Goal: Register for event/course

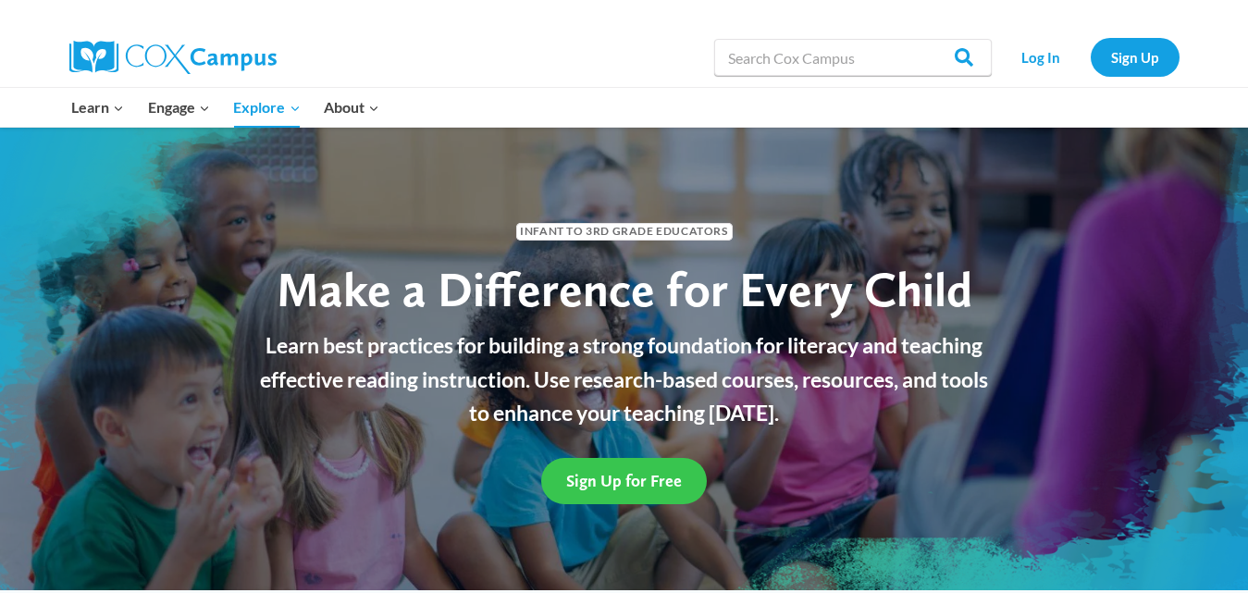
click at [622, 475] on span "Sign Up for Free" at bounding box center [624, 480] width 116 height 19
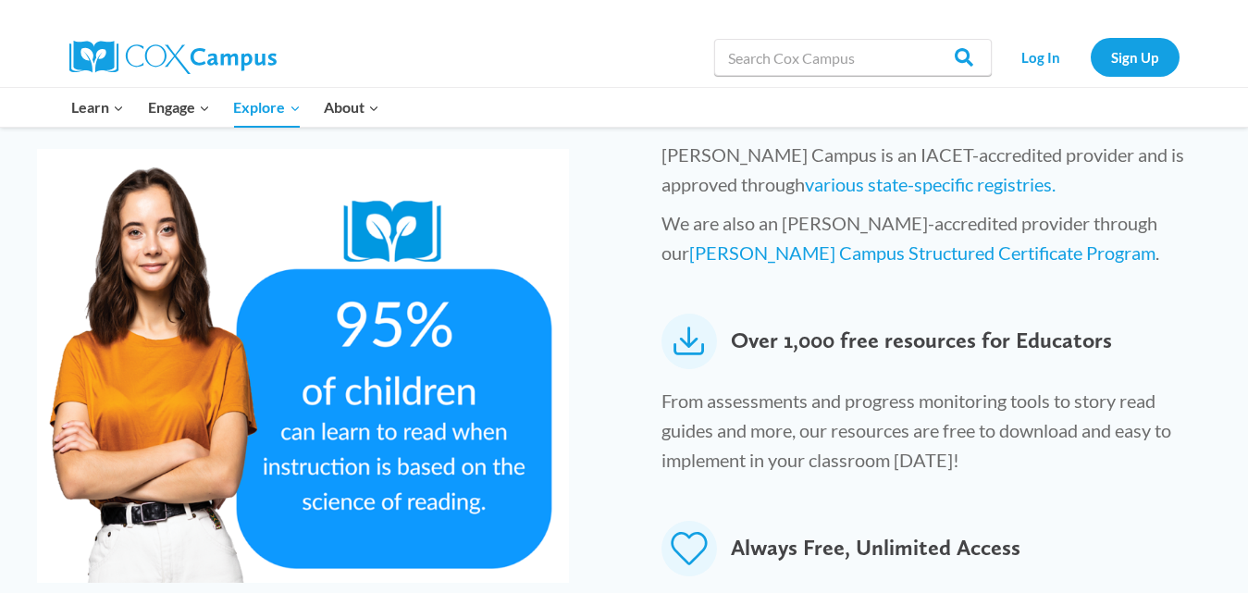
scroll to position [1071, 0]
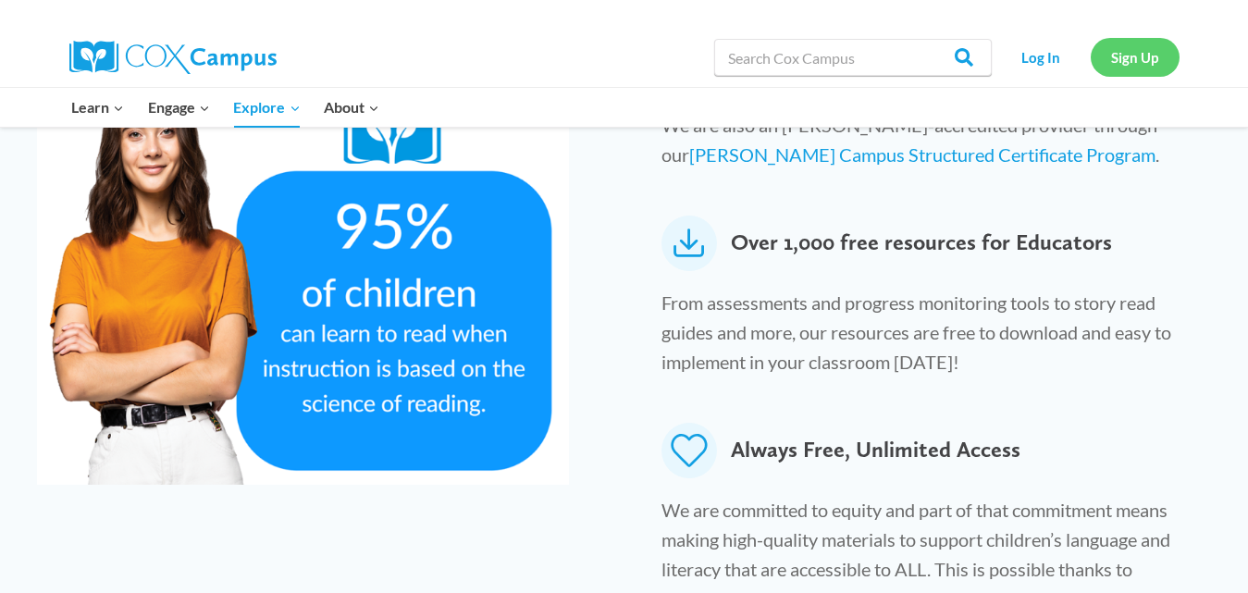
click at [1140, 53] on link "Sign Up" at bounding box center [1135, 57] width 89 height 38
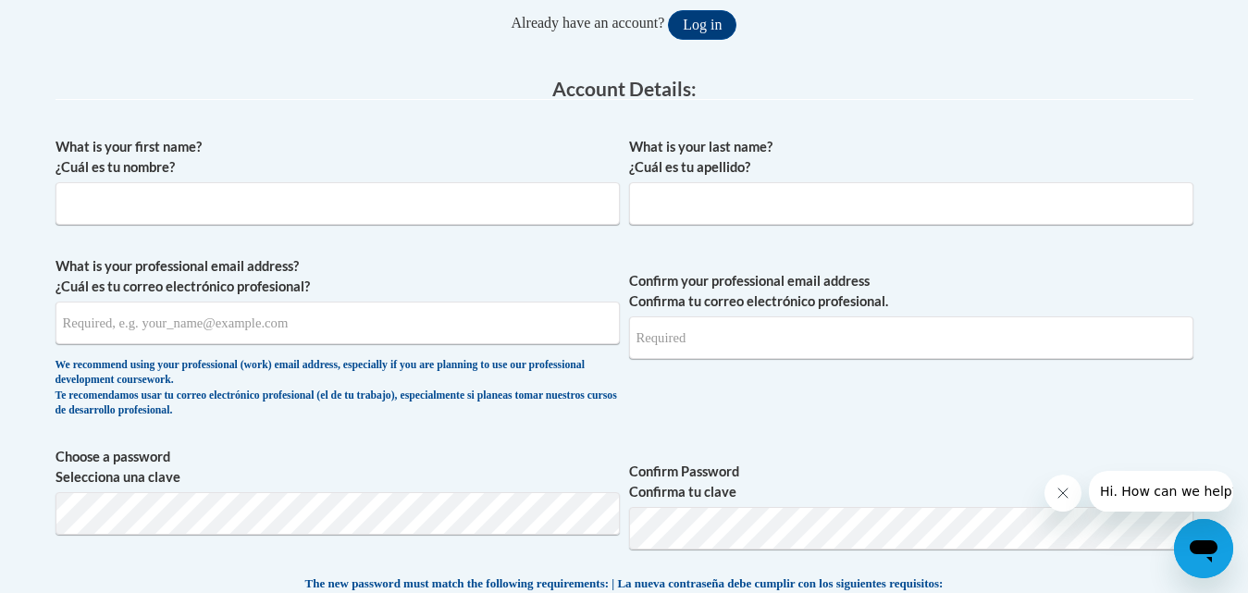
scroll to position [456, 0]
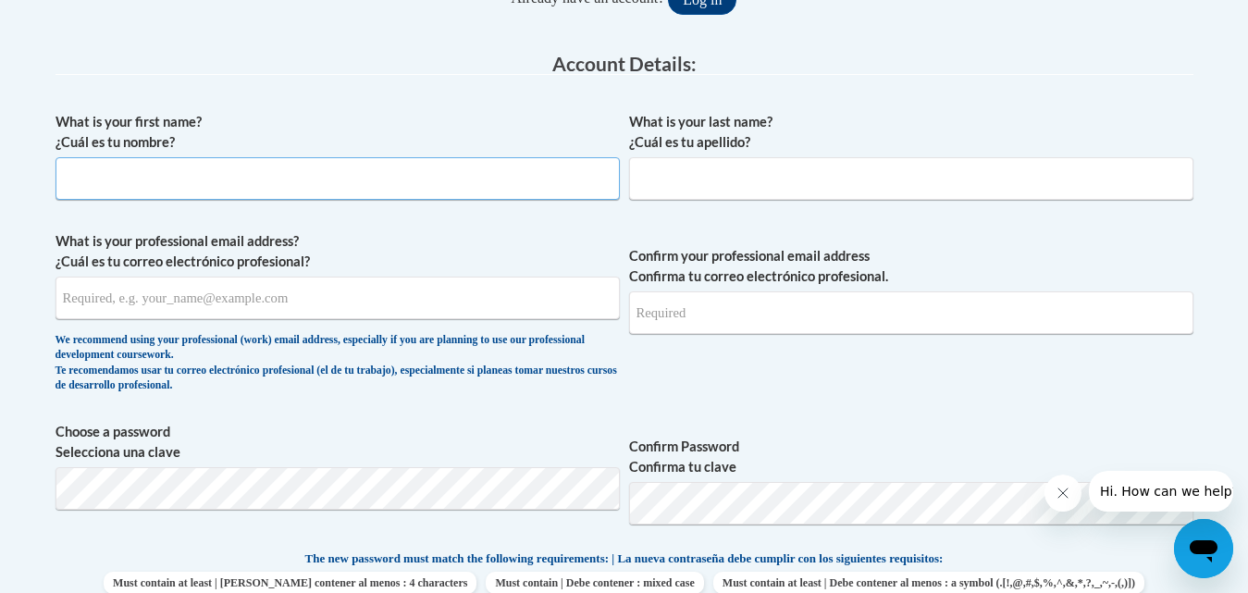
click at [398, 186] on input "What is your first name? ¿Cuál es tu nombre?" at bounding box center [338, 178] width 564 height 43
type input "ZyQuann"
click at [680, 183] on input "What is your last name? ¿Cuál es tu apellido?" at bounding box center [911, 178] width 564 height 43
type input "[PERSON_NAME]"
click at [333, 293] on input "What is your professional email address? ¿Cuál es tu correo electrónico profesi…" at bounding box center [338, 298] width 564 height 43
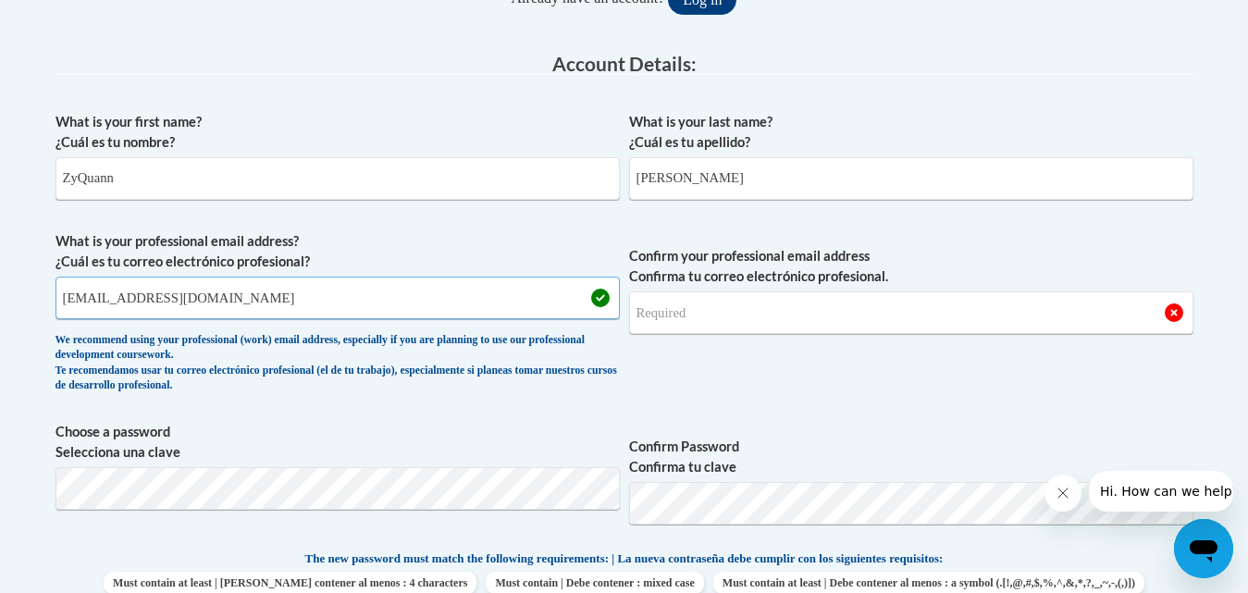
type input "[EMAIL_ADDRESS][DOMAIN_NAME]"
click at [677, 317] on input "Confirm your professional email address Confirma tu correo electrónico profesio…" at bounding box center [911, 312] width 564 height 43
type input "[EMAIL_ADDRESS][DOMAIN_NAME]"
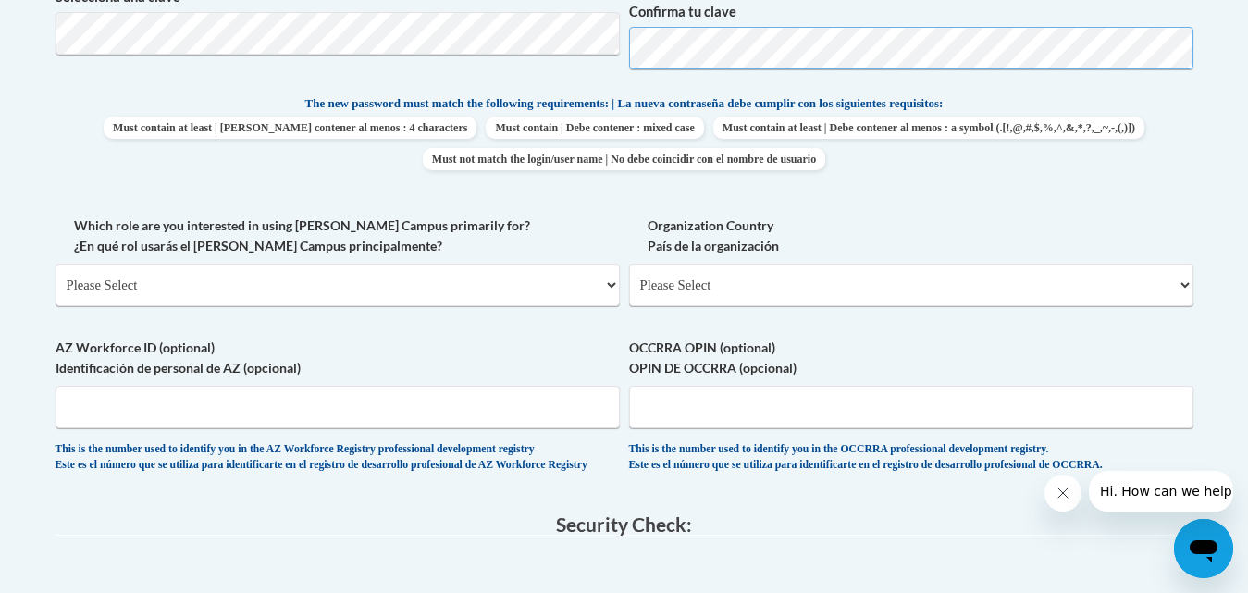
scroll to position [997, 0]
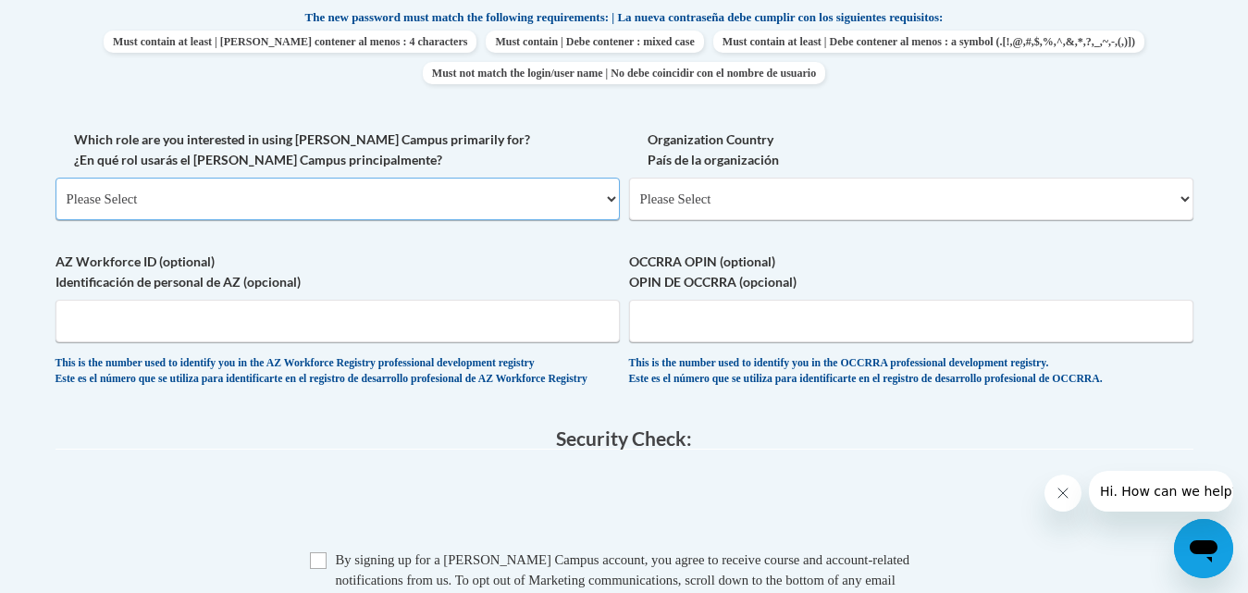
click at [534, 204] on select "Please Select College/University | Colegio/Universidad Community/Nonprofit Part…" at bounding box center [338, 199] width 564 height 43
select select "fbf2d438-af2f-41f8-98f1-81c410e29de3"
click at [56, 178] on select "Please Select College/University | Colegio/Universidad Community/Nonprofit Part…" at bounding box center [338, 199] width 564 height 43
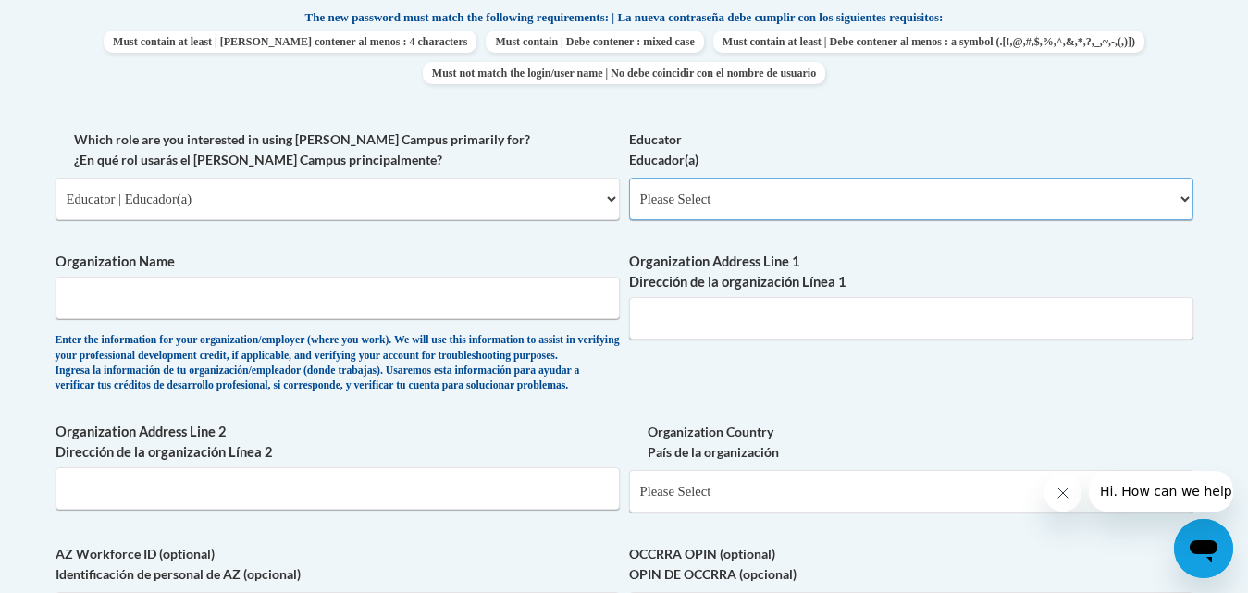
click at [746, 204] on select "Please Select Early Learning/Daycare Teacher/Family Home Care Provider | Maestr…" at bounding box center [911, 199] width 564 height 43
select select "6732b29e-f5f4-40e4-a595-7dafd2b8fb29"
click at [629, 178] on select "Please Select Early Learning/Daycare Teacher/Family Home Care Provider | Maestr…" at bounding box center [911, 199] width 564 height 43
click at [464, 297] on input "Organization Name" at bounding box center [338, 298] width 564 height 43
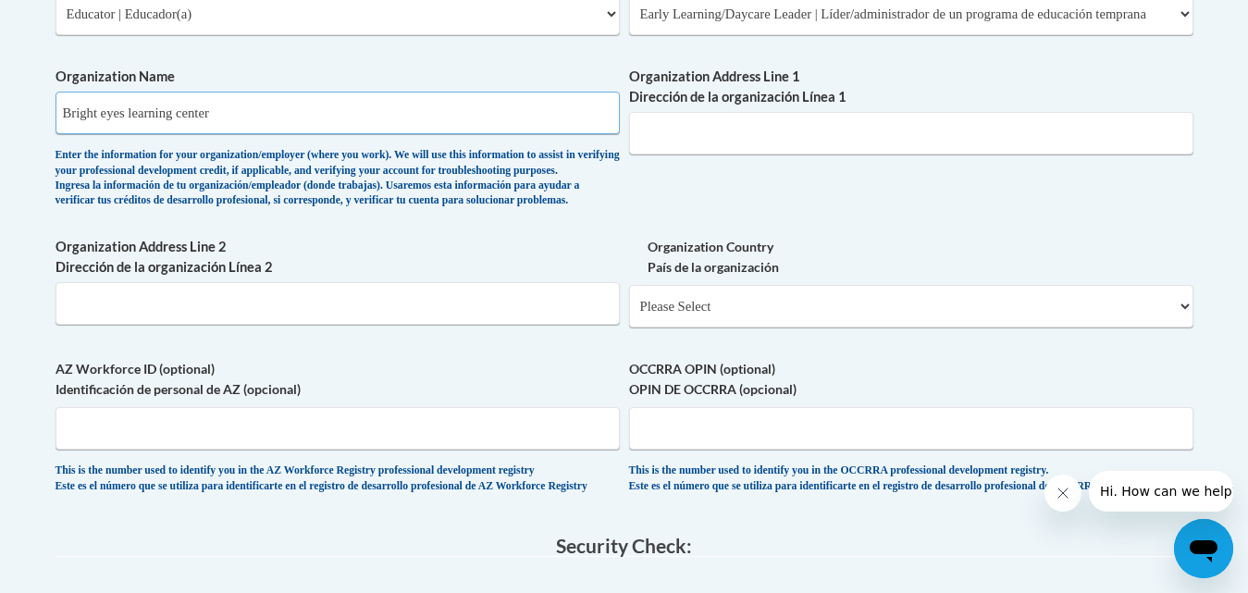
scroll to position [1133, 0]
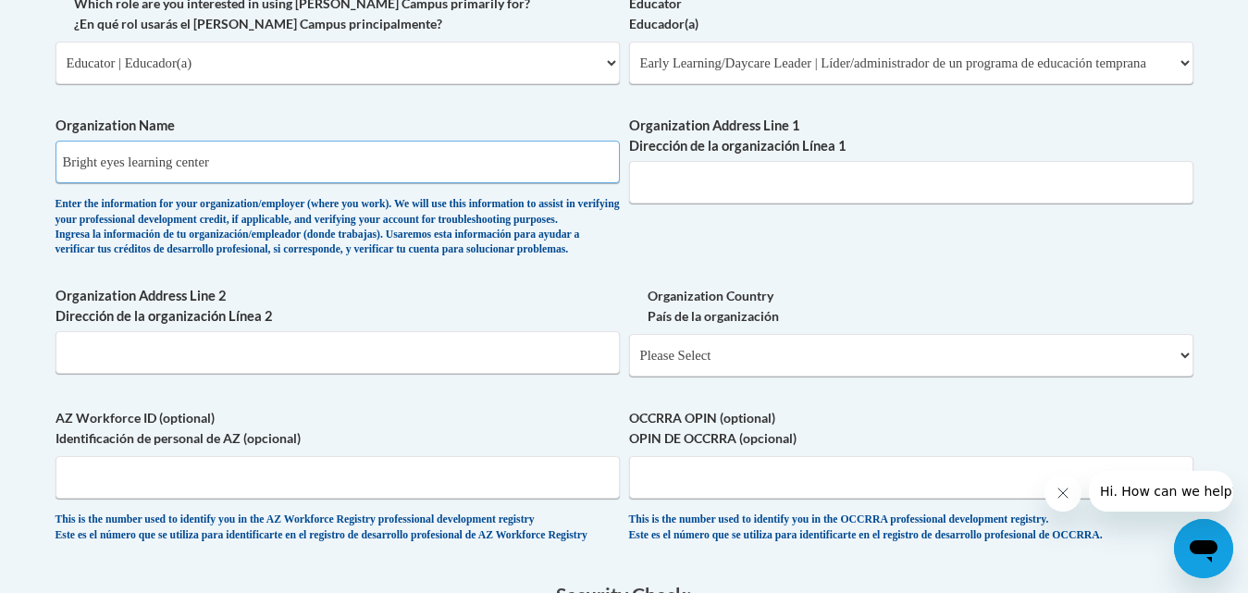
type input "Bright eyes learning center"
click at [848, 182] on input "Organization Address Line 1 Dirección de la organización Línea 1" at bounding box center [911, 182] width 564 height 43
click at [1184, 377] on select "Please Select United States | Estados Unidos Outside of the United States | Fue…" at bounding box center [911, 355] width 564 height 43
select select "ad49bcad-a171-4b2e-b99c-48b446064914"
click at [629, 364] on select "Please Select United States | Estados Unidos Outside of the United States | Fue…" at bounding box center [911, 355] width 564 height 43
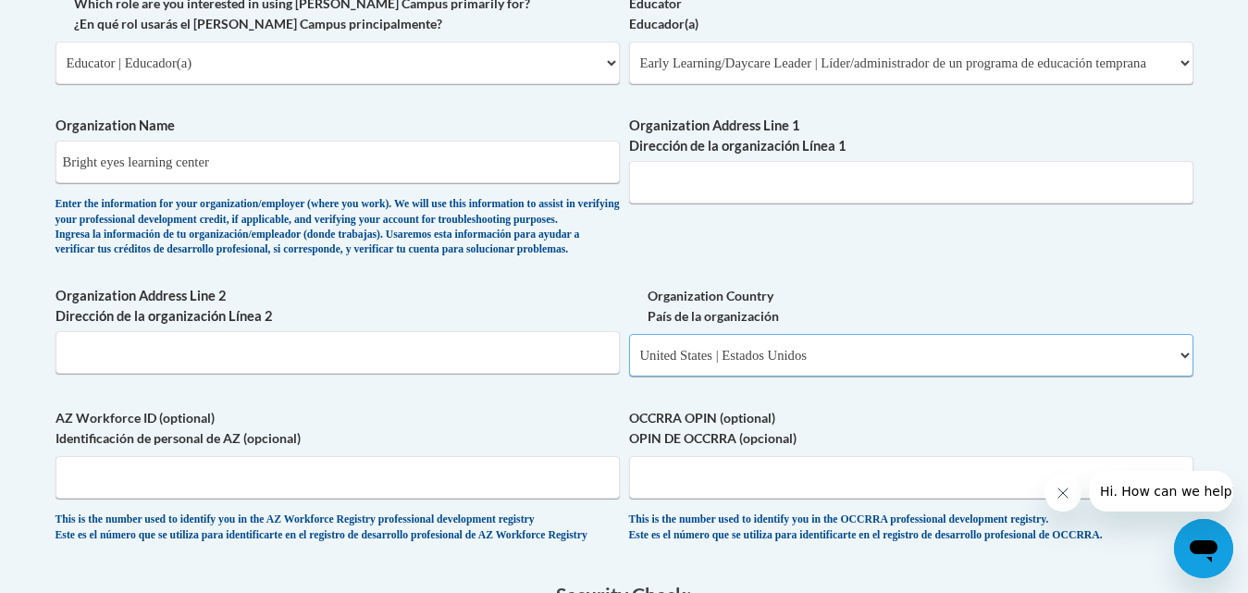
select select
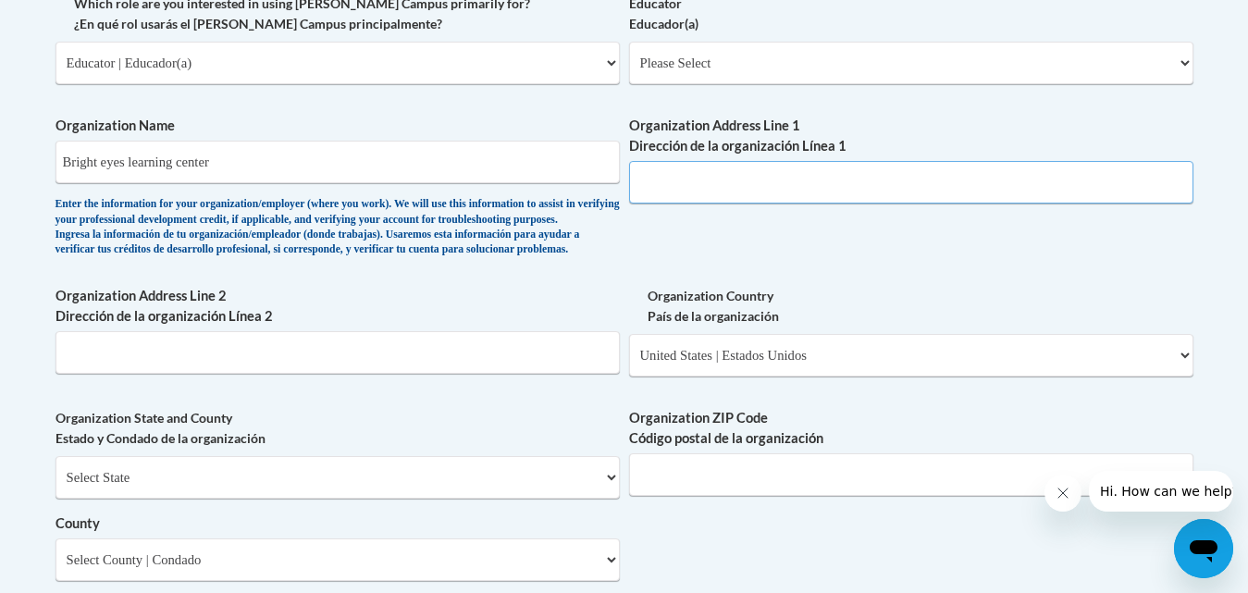
click at [849, 175] on input "Organization Address Line 1 Dirección de la organización Línea 1" at bounding box center [911, 182] width 564 height 43
type input "3510 campus dr"
click at [500, 499] on select "Select State Alabama Alaska Arizona Arkansas California Colorado Connecticut De…" at bounding box center [338, 477] width 564 height 43
click at [617, 497] on select "Select State Alabama Alaska Arizona Arkansas California Colorado Connecticut De…" at bounding box center [338, 477] width 564 height 43
click at [609, 499] on select "Select State Alabama Alaska Arizona Arkansas California Colorado Connecticut De…" at bounding box center [338, 477] width 564 height 43
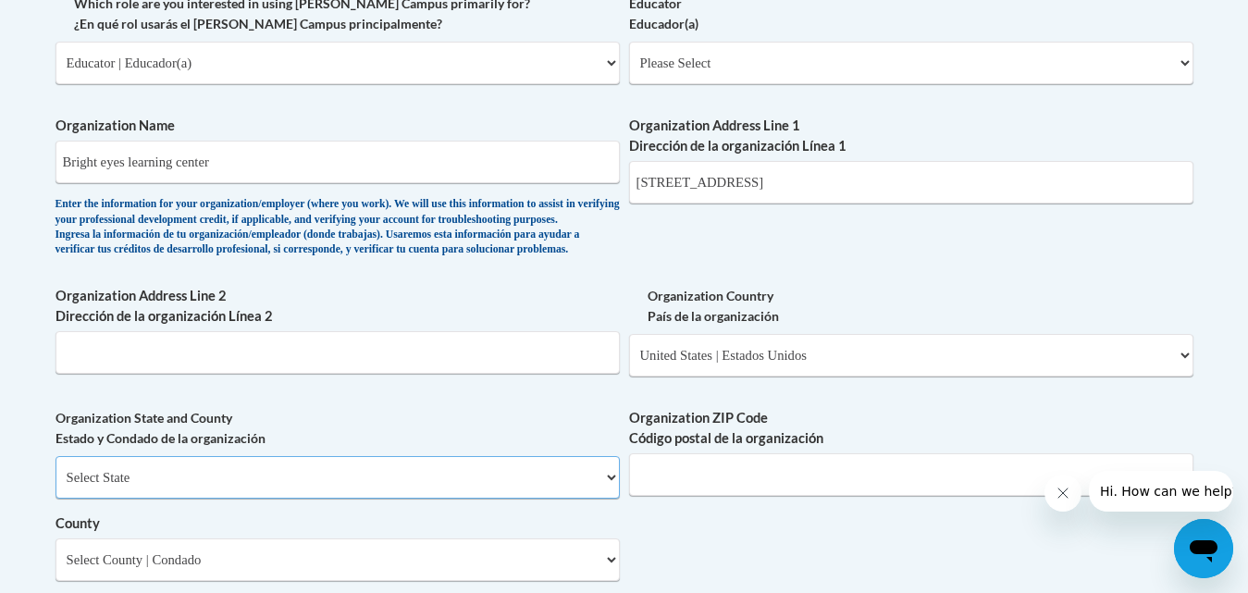
select select "Maryland"
click at [56, 487] on select "Select State Alabama Alaska Arizona Arkansas California Colorado Connecticut De…" at bounding box center [338, 477] width 564 height 43
click at [770, 180] on input "3510 campus dr" at bounding box center [911, 182] width 564 height 43
type input "3510 campus dr"
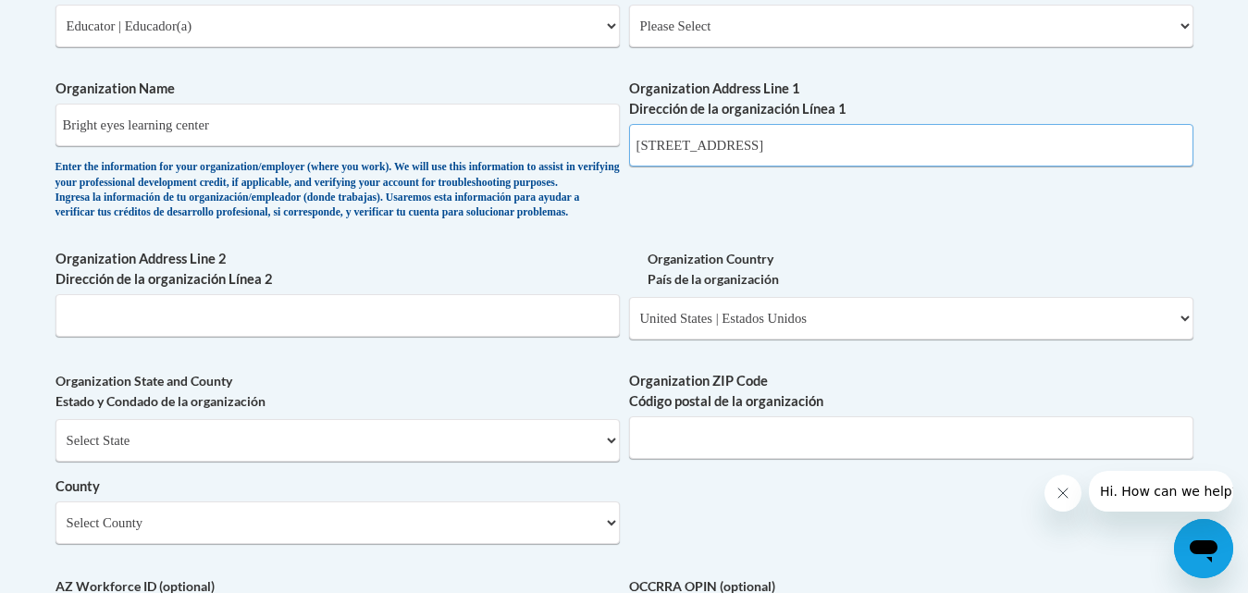
scroll to position [1368, 0]
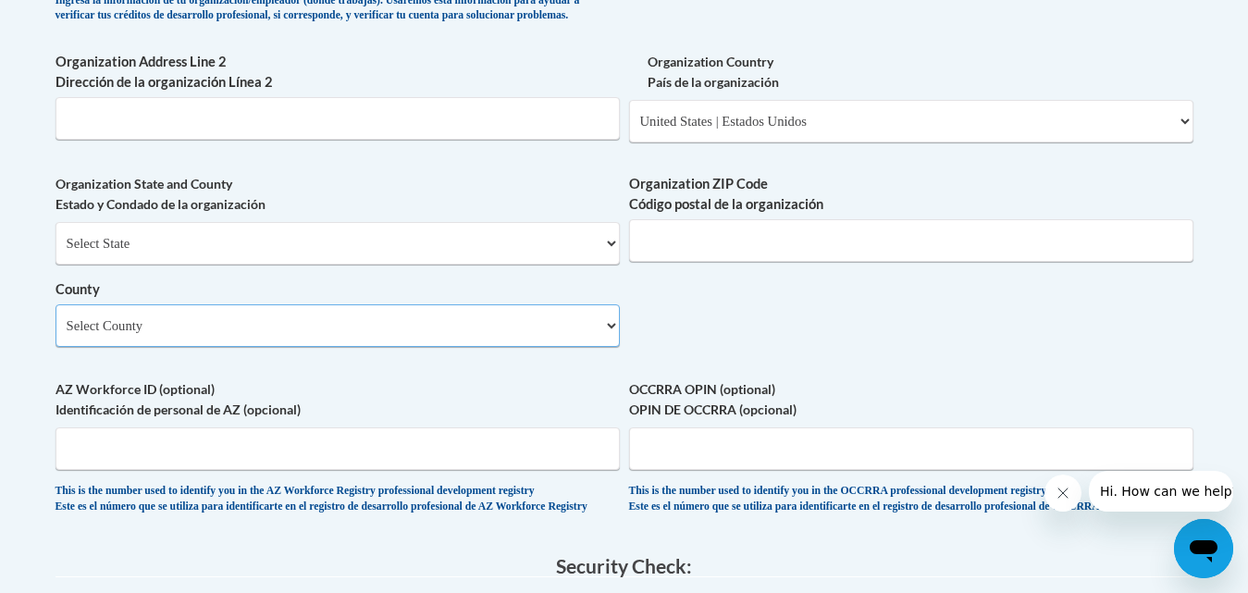
click at [598, 347] on select "Select County Allegany Anne Arundel Baltimore Baltimore Calvert Caroline Carrol…" at bounding box center [338, 325] width 564 height 43
select select "Frederick"
click at [56, 335] on select "Select County Allegany Anne Arundel Baltimore Baltimore Calvert Caroline Carrol…" at bounding box center [338, 325] width 564 height 43
click at [720, 258] on input "Organization ZIP Code Código postal de la organización" at bounding box center [911, 240] width 564 height 43
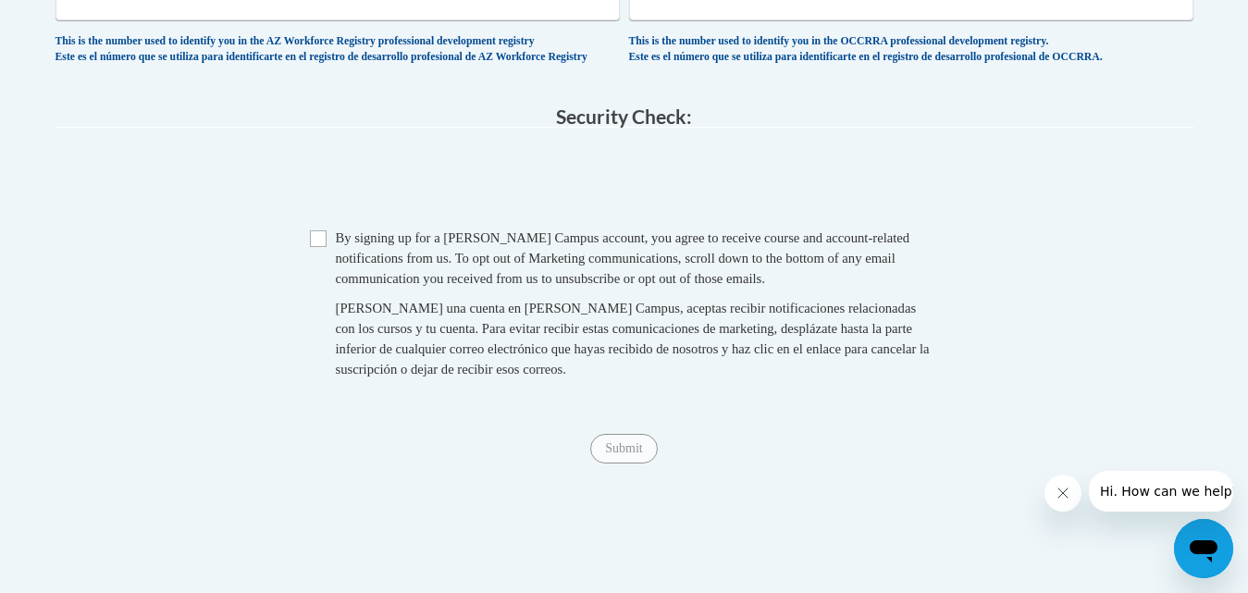
scroll to position [1804, 0]
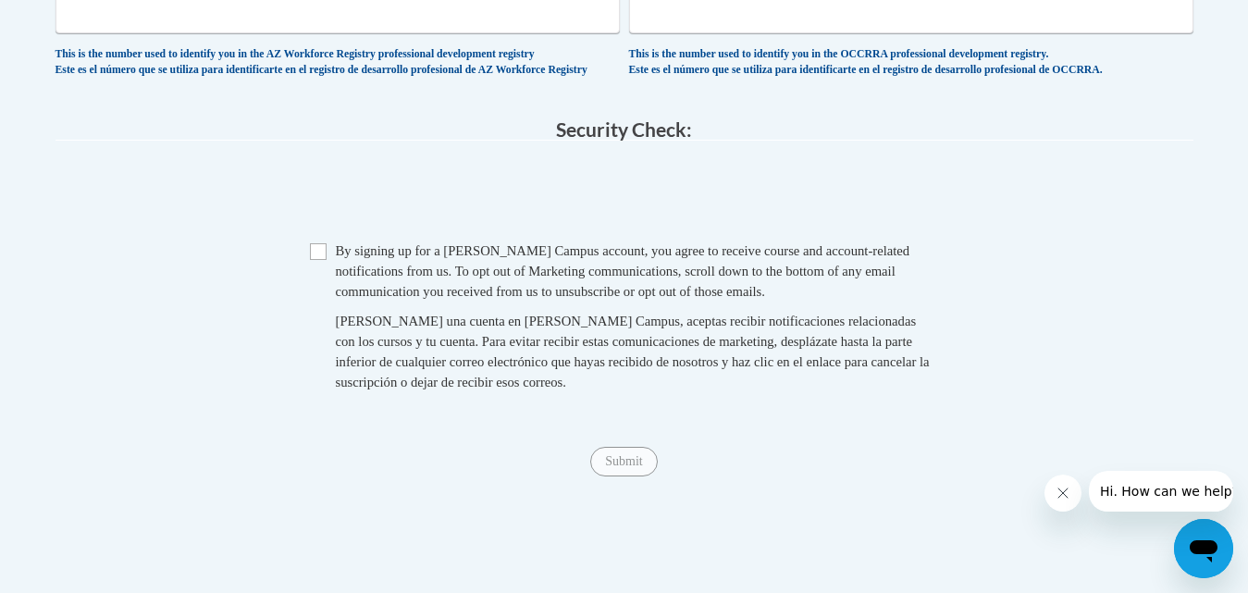
type input "21704"
click at [322, 260] on input "Checkbox" at bounding box center [318, 251] width 17 height 17
checkbox input "true"
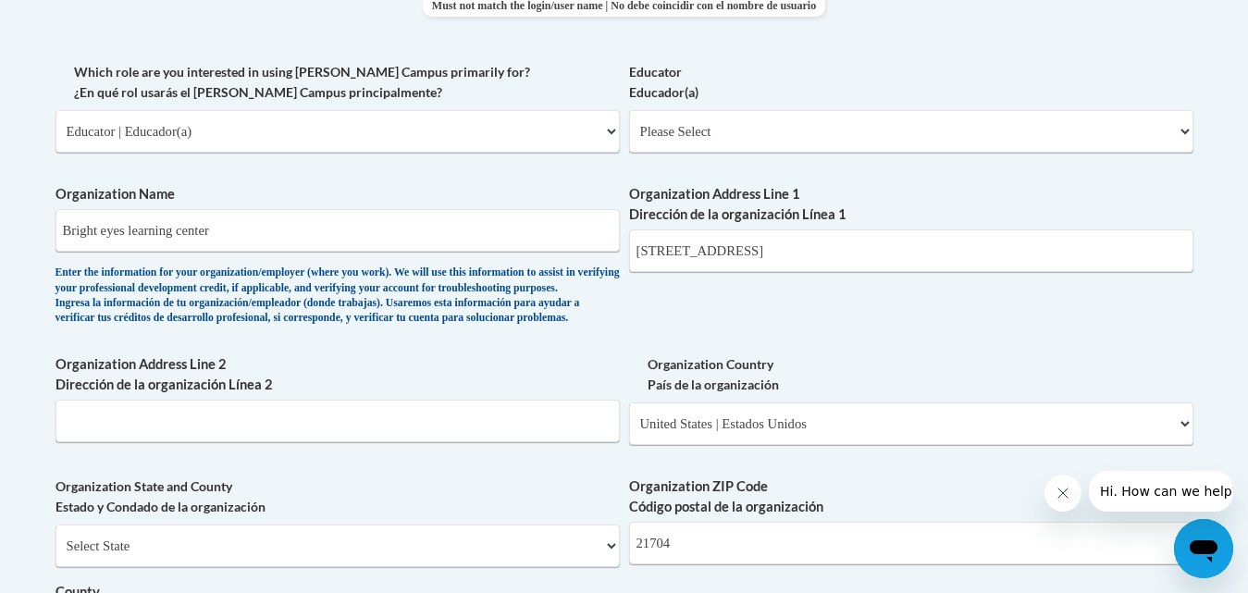
scroll to position [1004, 0]
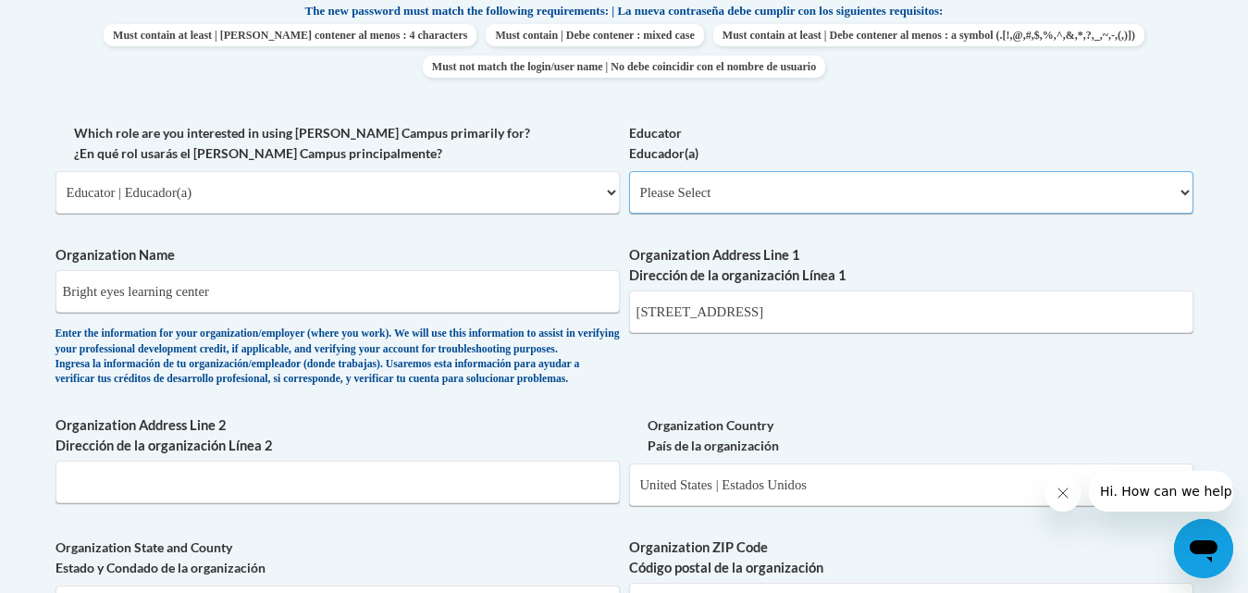
click at [1152, 192] on select "Please Select Early Learning/Daycare Teacher/Family Home Care Provider | Maestr…" at bounding box center [911, 192] width 564 height 43
select select "5e2af403-4f2c-4e49-a02f-103e55d7b75b"
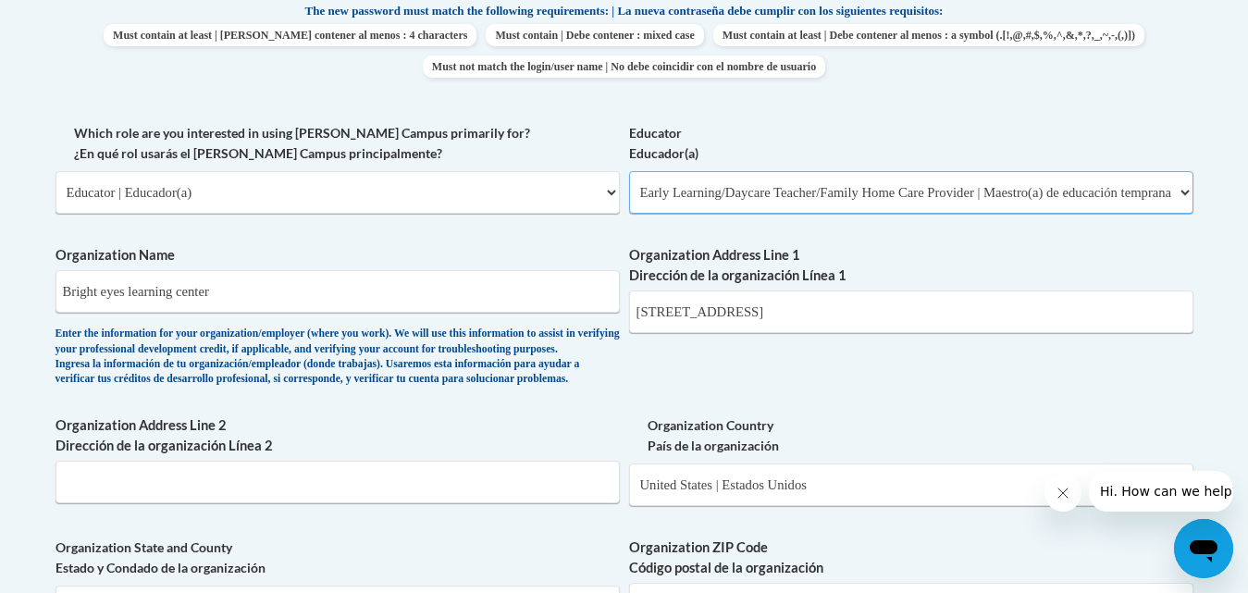
click at [629, 171] on select "Please Select Early Learning/Daycare Teacher/Family Home Care Provider | Maestr…" at bounding box center [911, 192] width 564 height 43
select select "null"
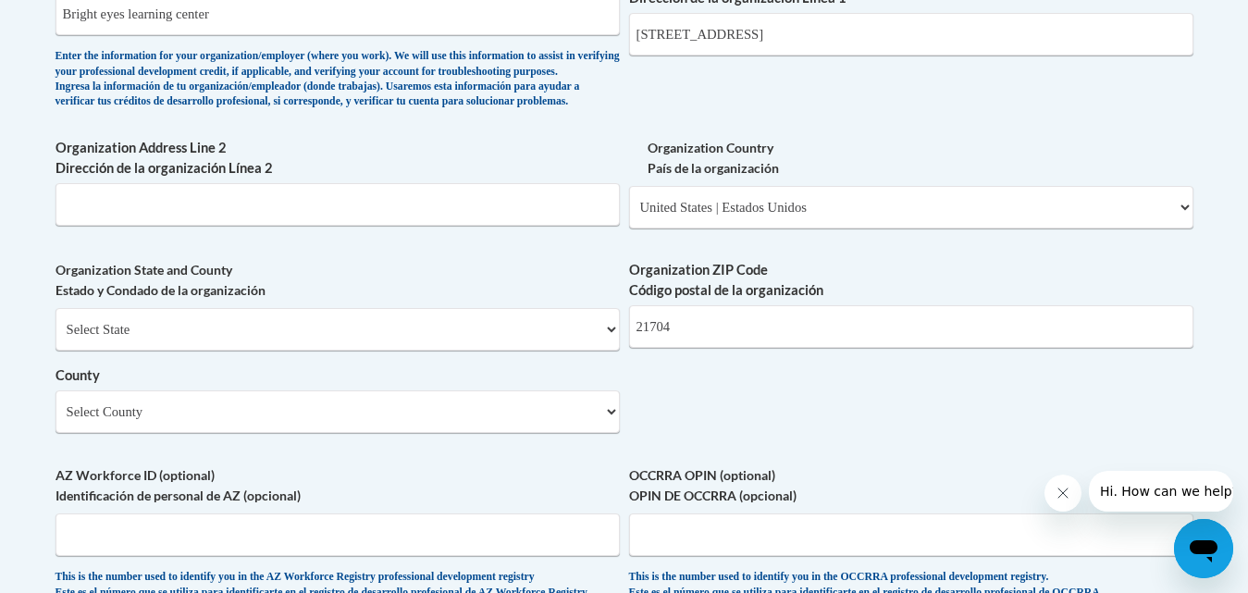
scroll to position [1244, 0]
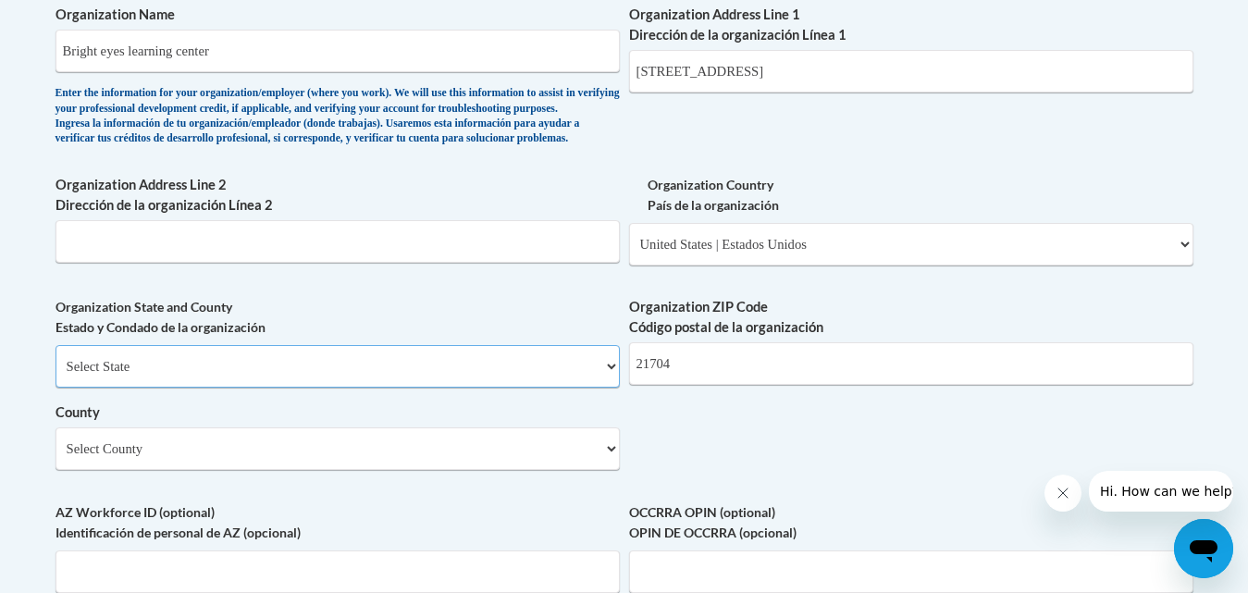
click at [572, 388] on select "Select State Alabama Alaska Arizona Arkansas California Colorado Connecticut De…" at bounding box center [338, 366] width 564 height 43
select select "Maryland"
click at [56, 376] on select "Select State Alabama Alaska Arizona Arkansas California Colorado Connecticut De…" at bounding box center [338, 366] width 564 height 43
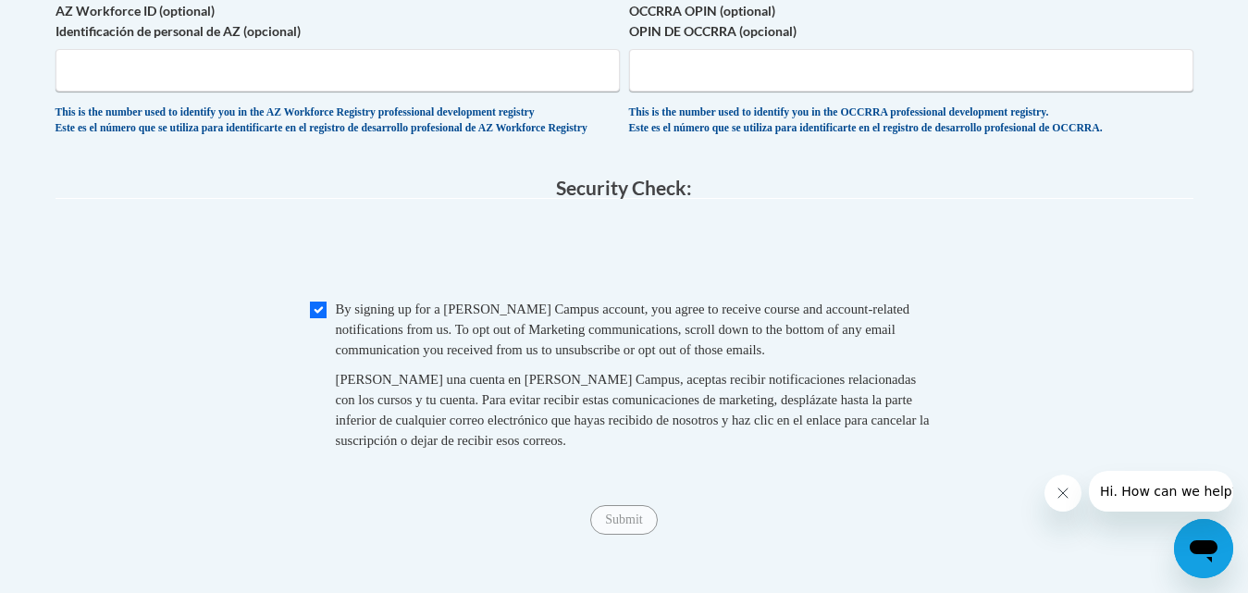
scroll to position [1836, 0]
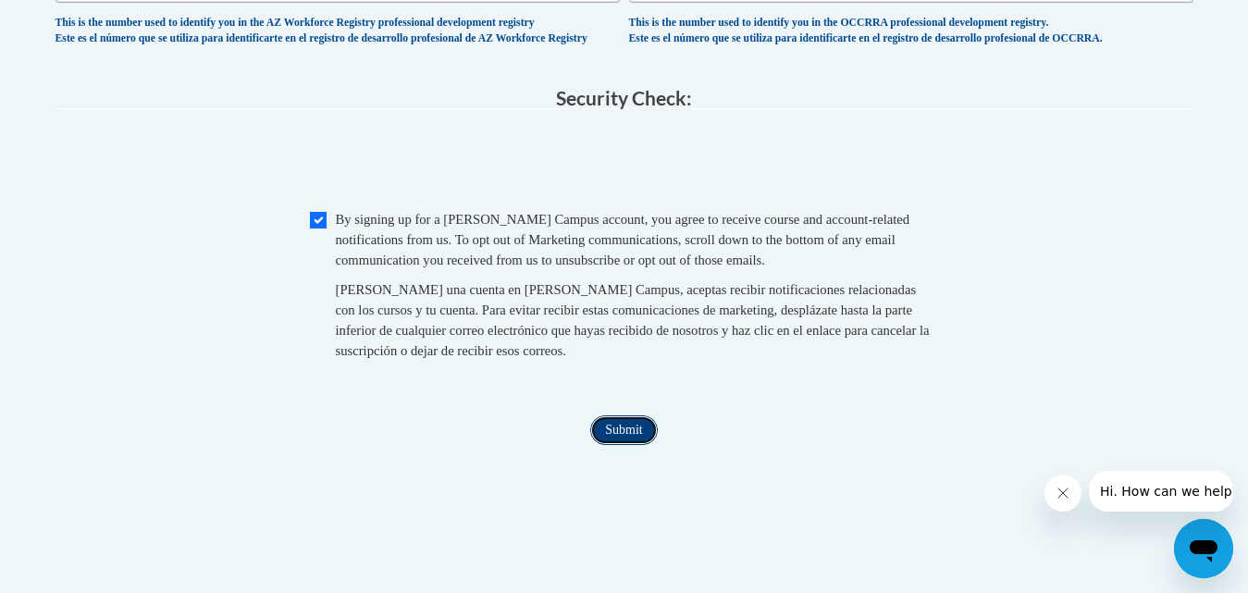
click at [606, 445] on input "Submit" at bounding box center [623, 430] width 67 height 30
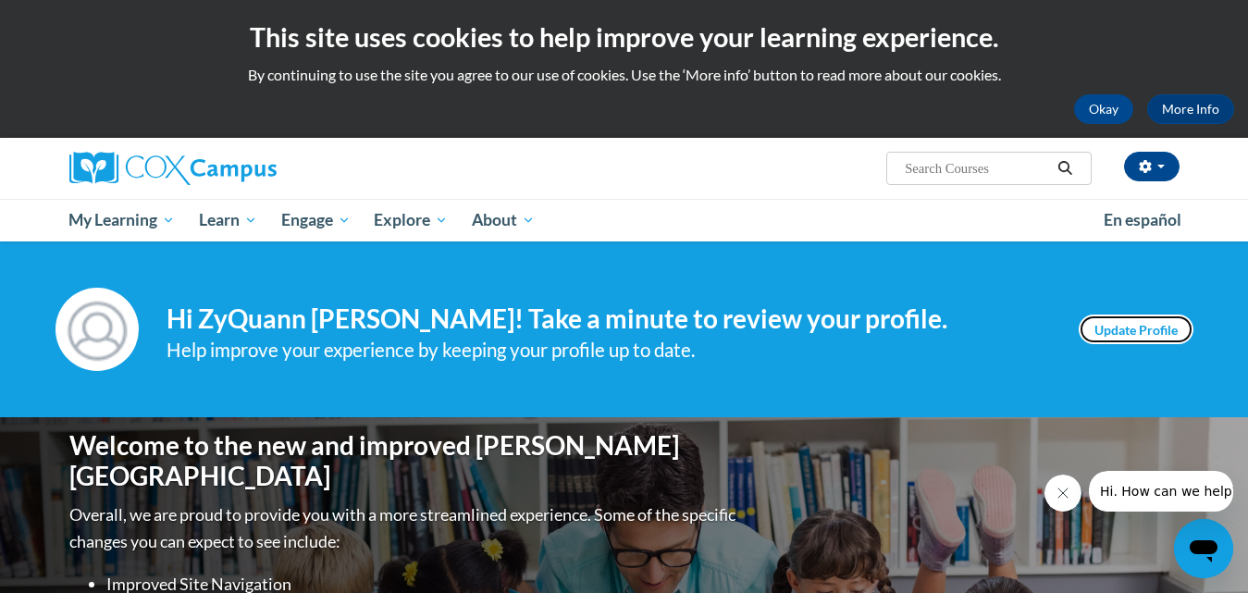
click at [1162, 323] on link "Update Profile" at bounding box center [1136, 330] width 115 height 30
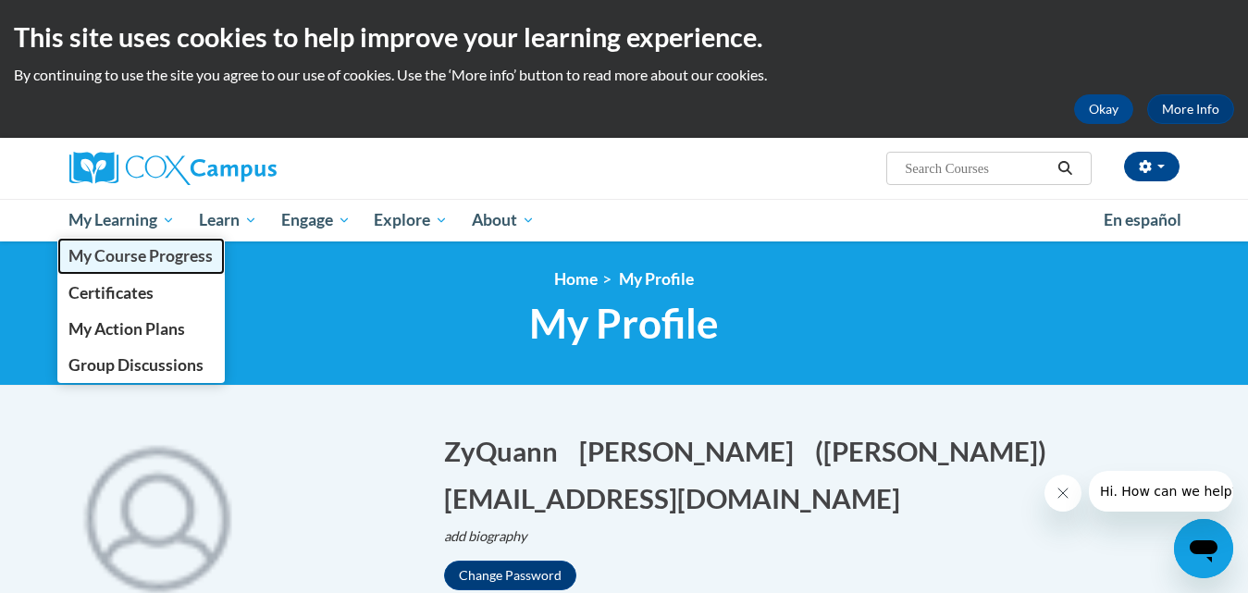
click at [148, 245] on link "My Course Progress" at bounding box center [141, 256] width 168 height 36
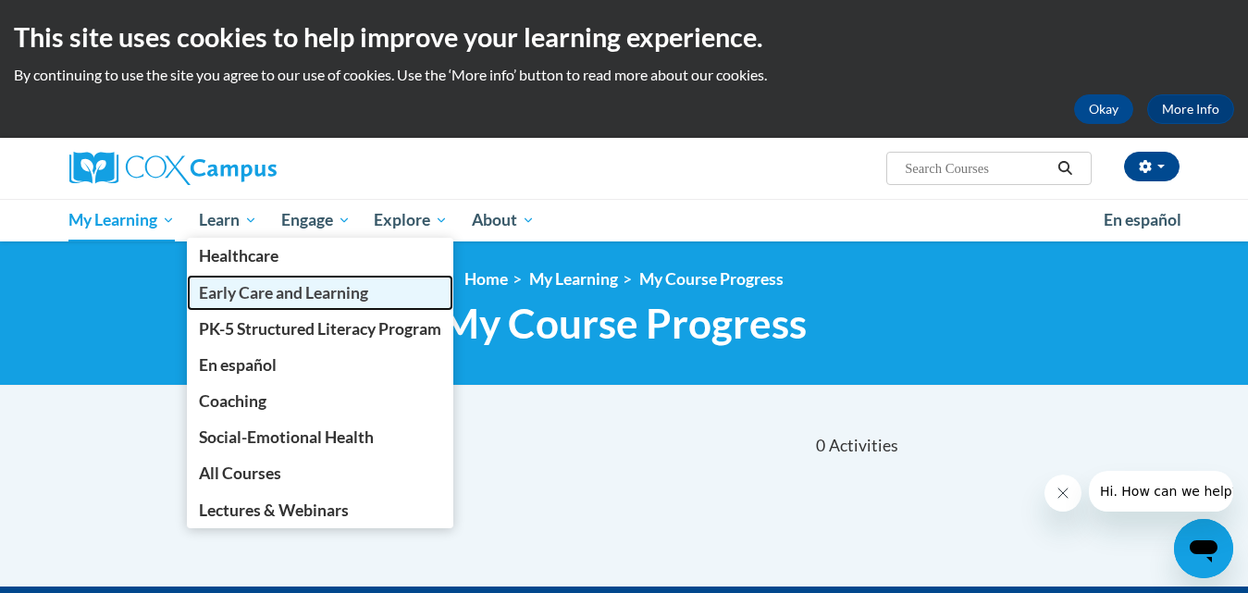
click at [270, 289] on span "Early Care and Learning" at bounding box center [283, 292] width 169 height 19
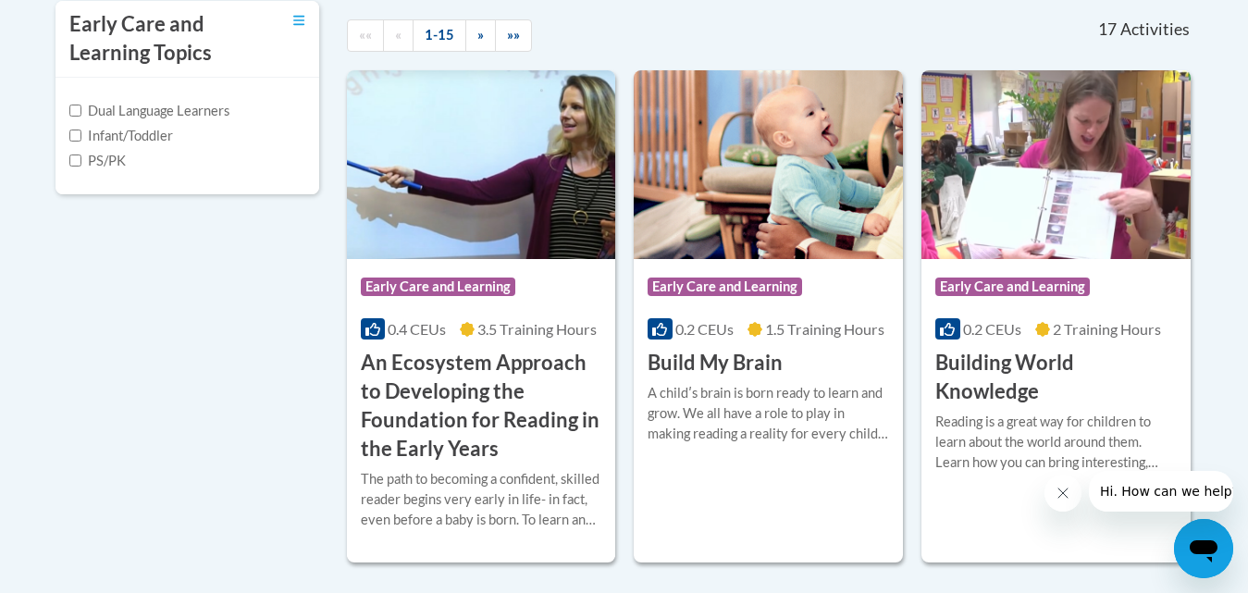
scroll to position [617, 0]
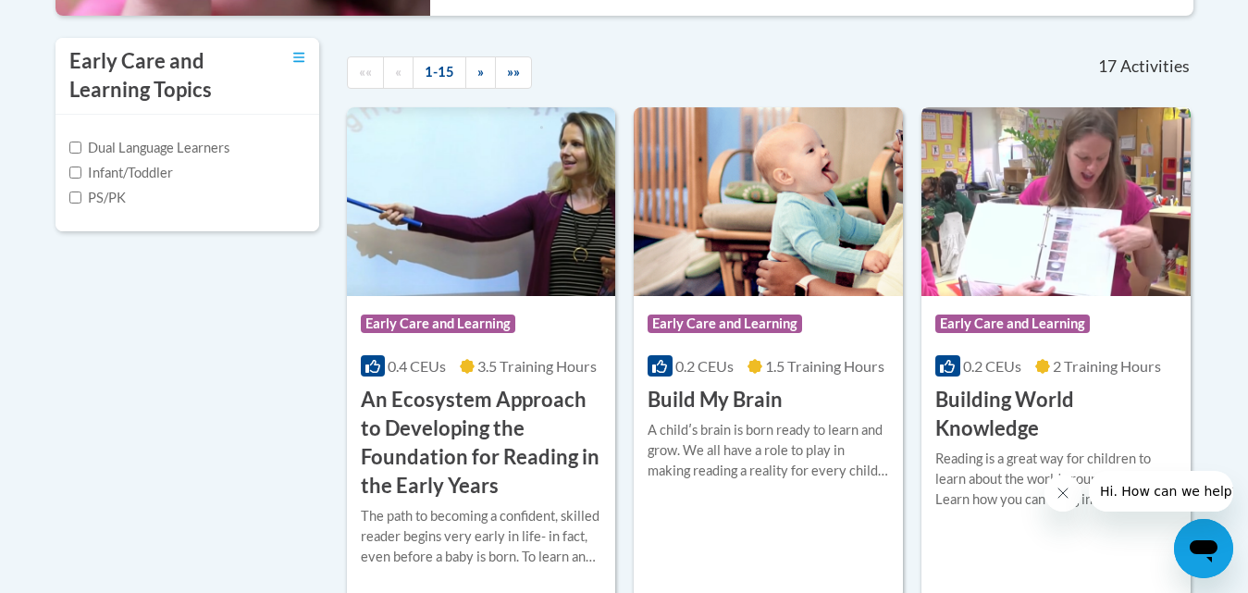
click at [1052, 416] on h3 "Building World Knowledge" at bounding box center [1055, 414] width 241 height 57
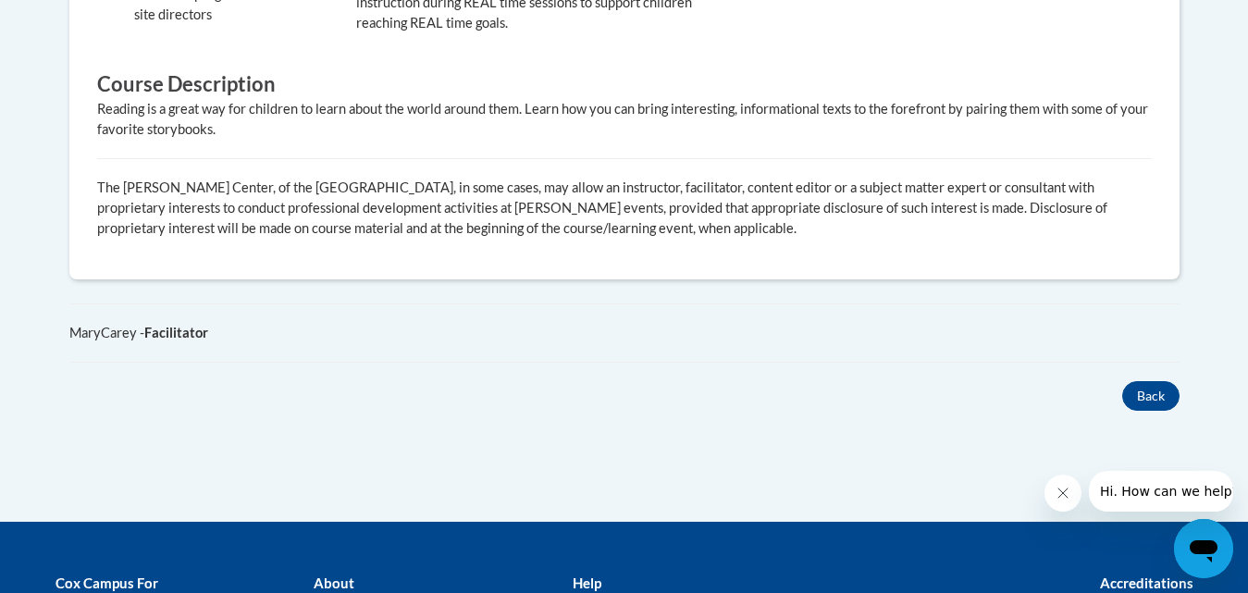
scroll to position [1059, 0]
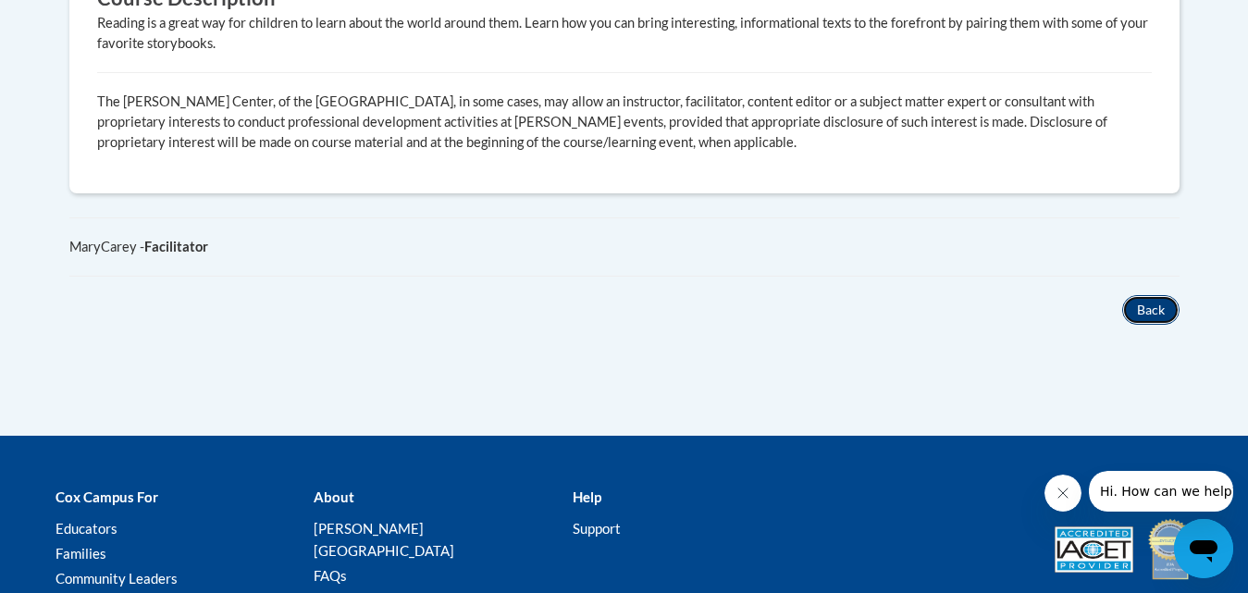
click at [1167, 309] on button "Back" at bounding box center [1150, 310] width 57 height 30
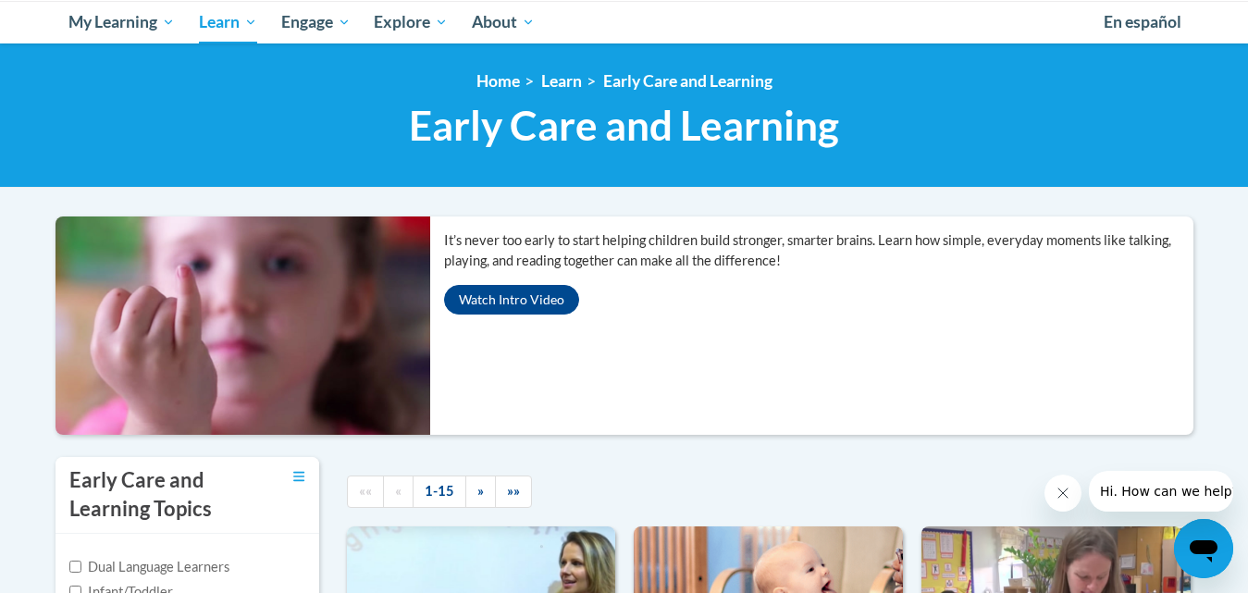
scroll to position [161, 0]
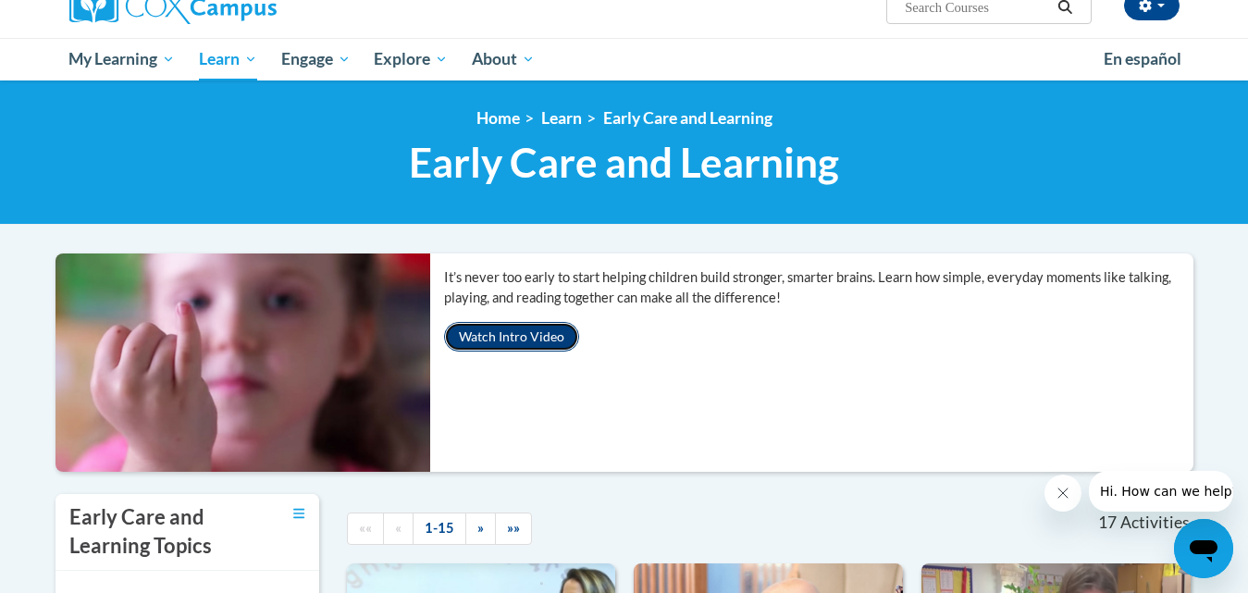
click at [507, 322] on button "Watch Intro Video" at bounding box center [511, 337] width 135 height 30
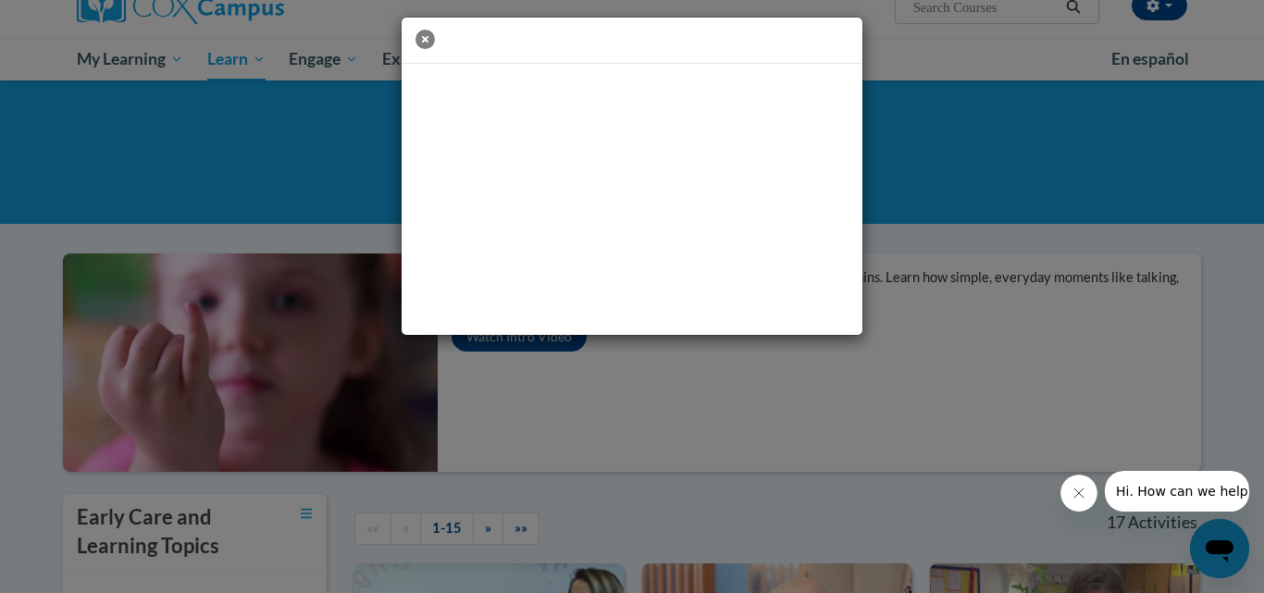
click at [424, 44] on icon "button" at bounding box center [424, 39] width 19 height 19
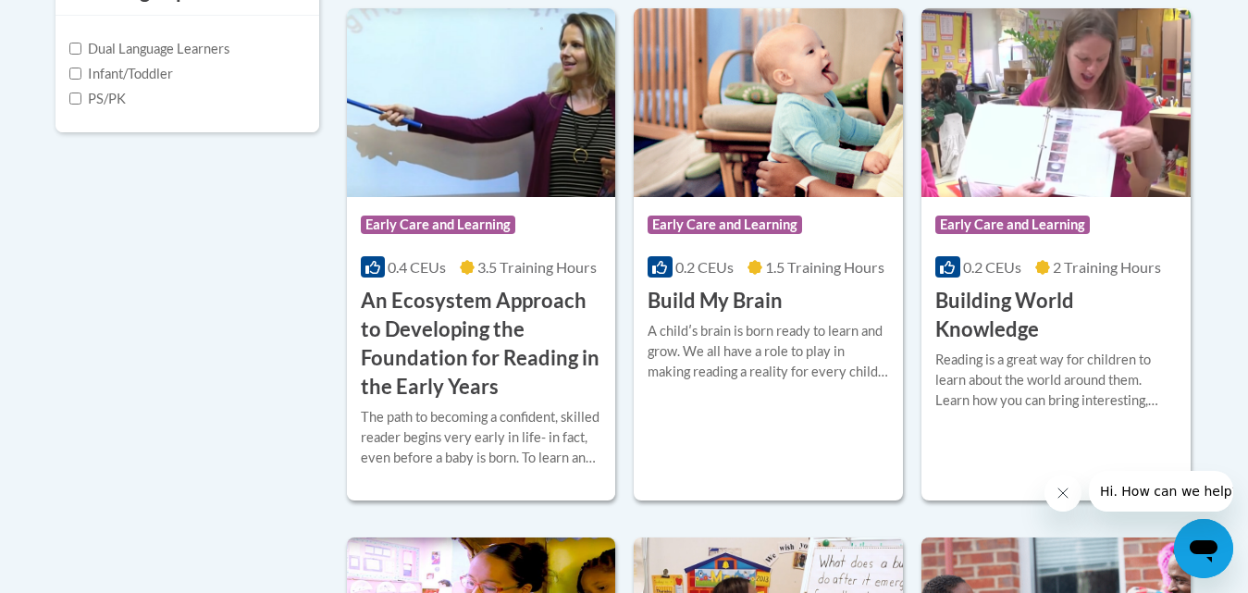
scroll to position [814, 0]
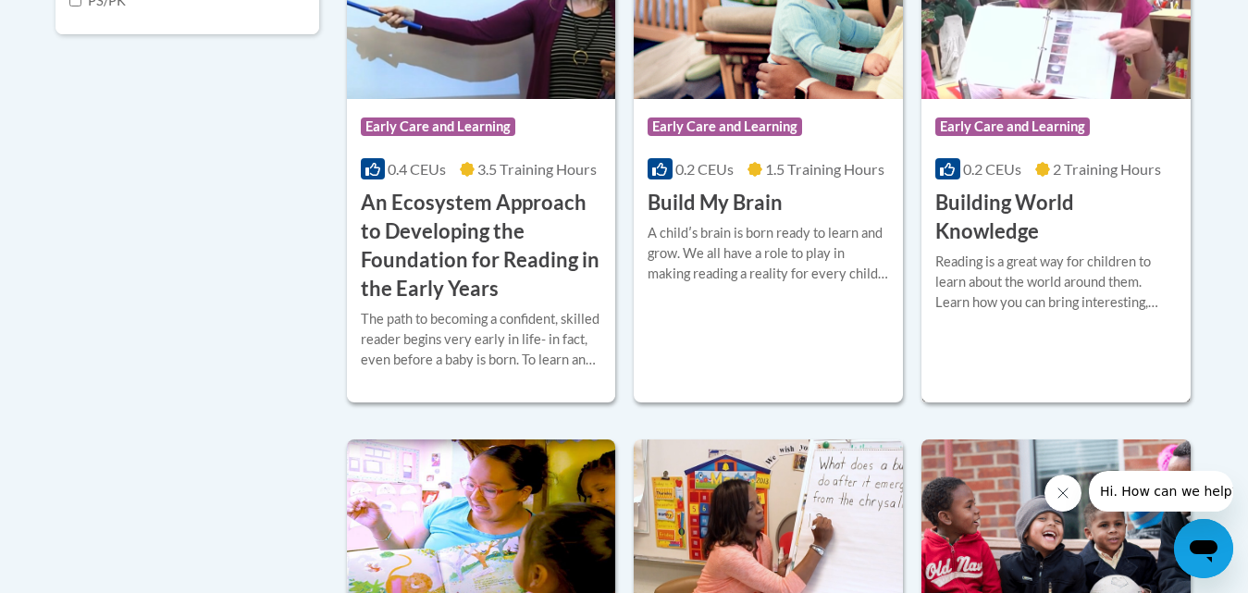
click at [947, 170] on icon at bounding box center [947, 169] width 15 height 15
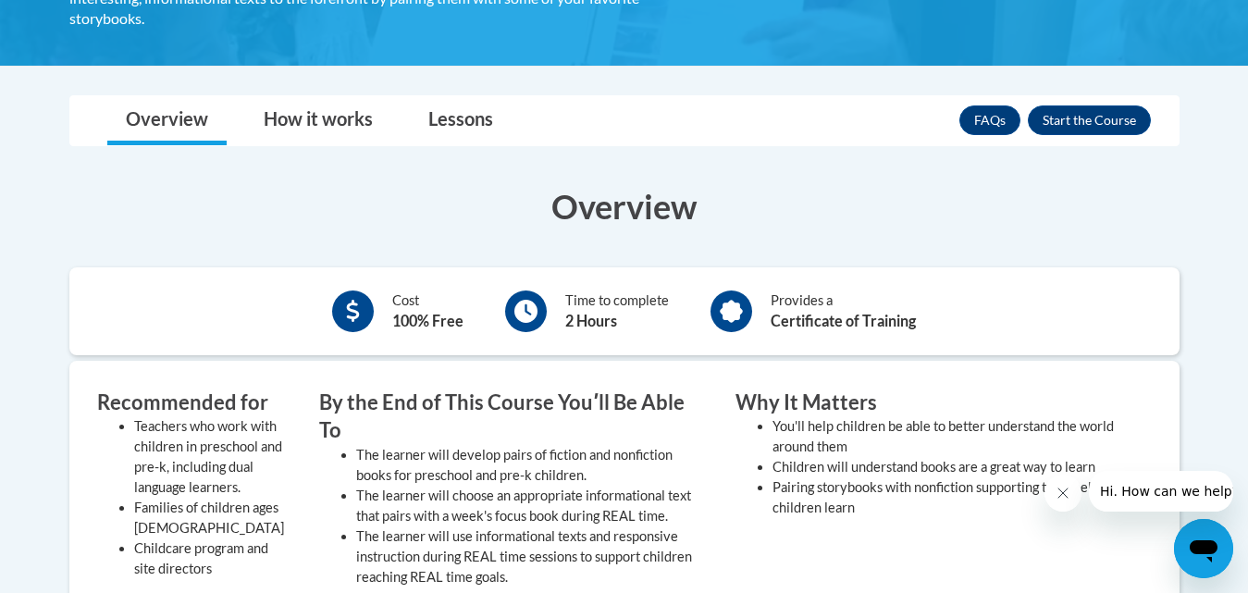
scroll to position [259, 0]
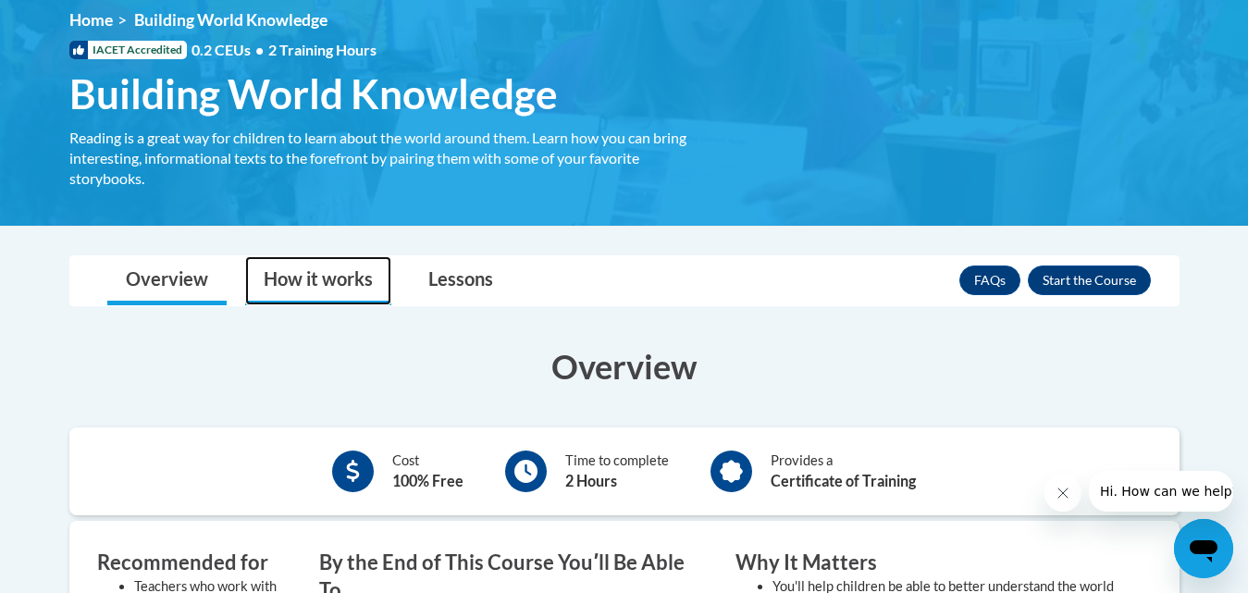
click at [331, 269] on link "How it works" at bounding box center [318, 280] width 146 height 49
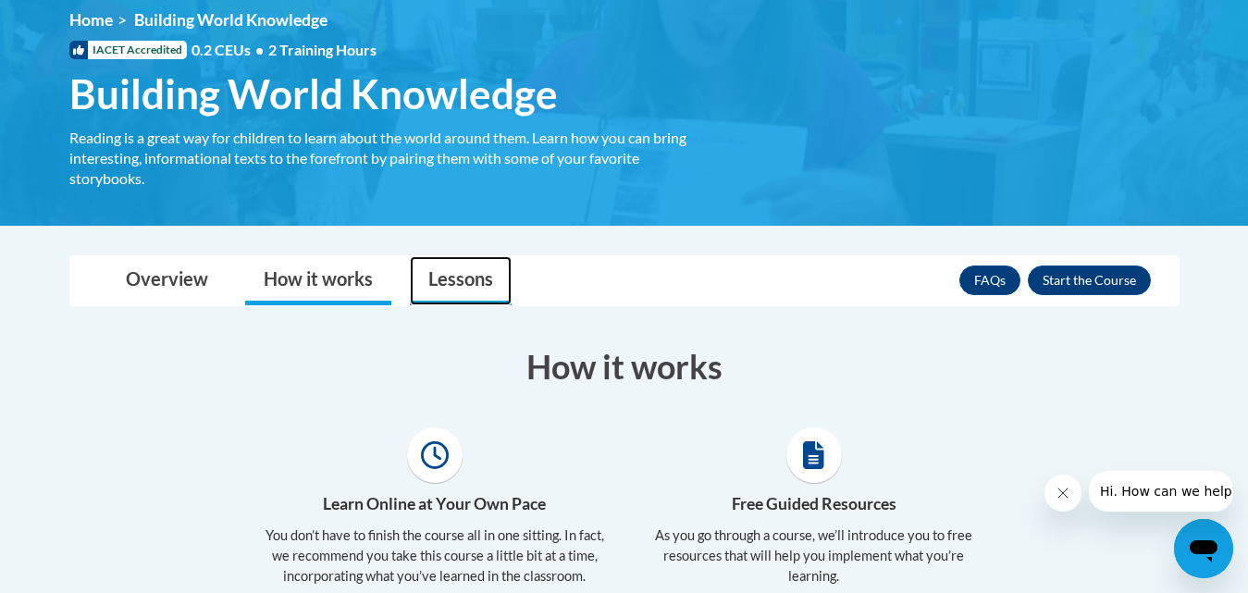
click at [432, 279] on link "Lessons" at bounding box center [461, 280] width 102 height 49
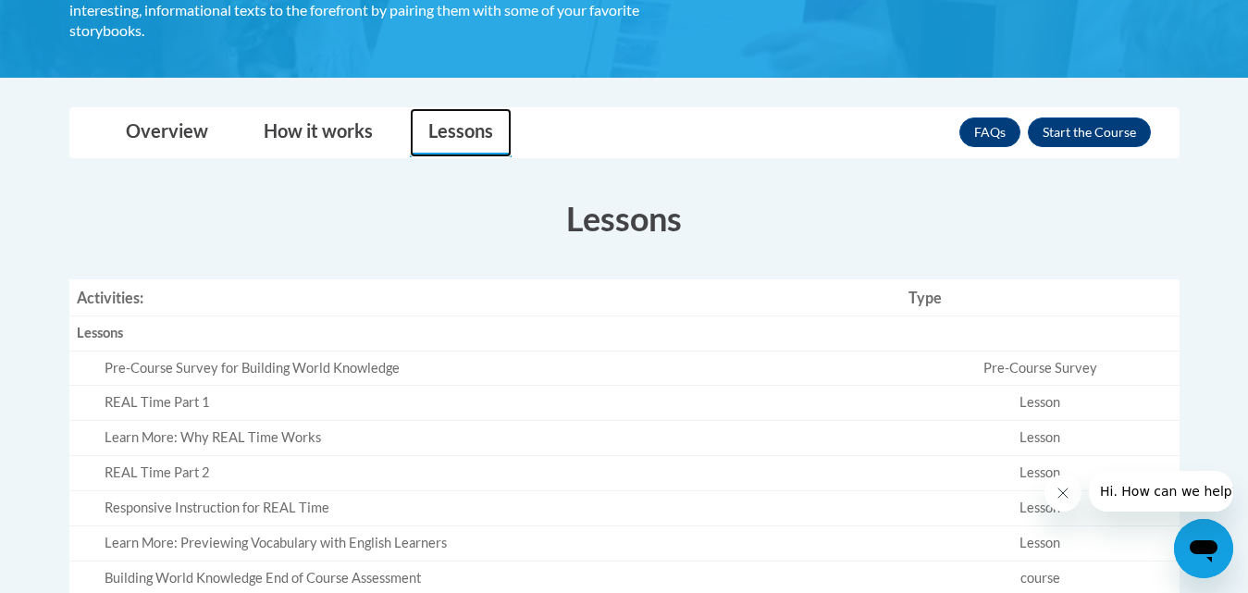
scroll to position [345, 0]
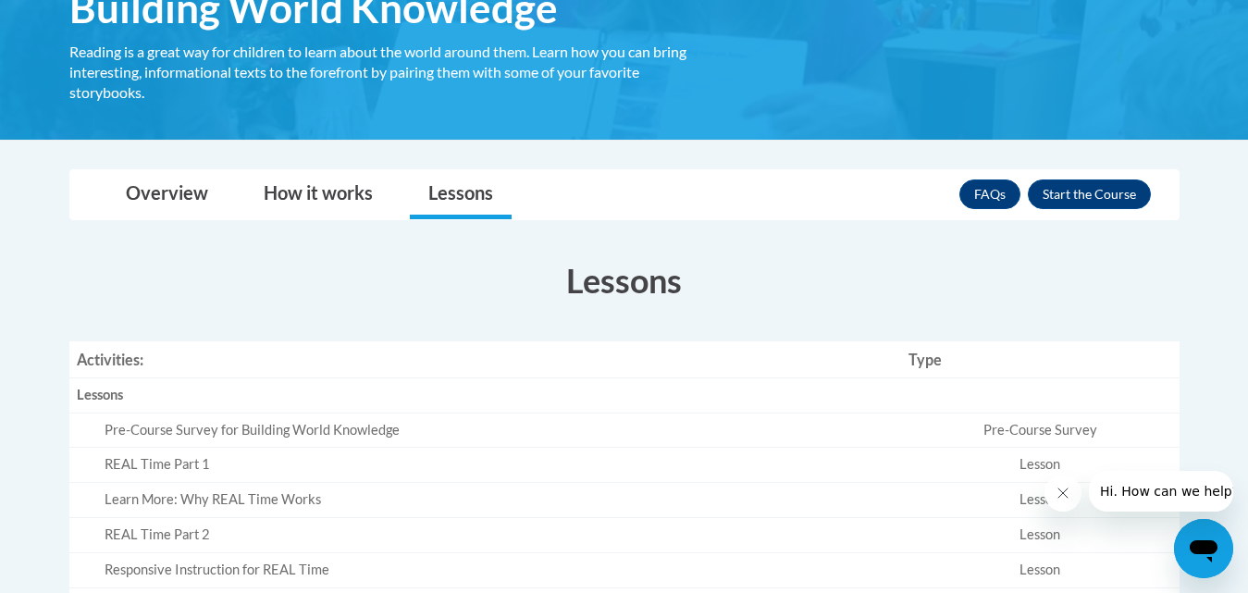
click at [1108, 179] on div "FAQs Enroll" at bounding box center [1056, 194] width 192 height 48
click at [1113, 198] on button "Enroll" at bounding box center [1089, 195] width 123 height 30
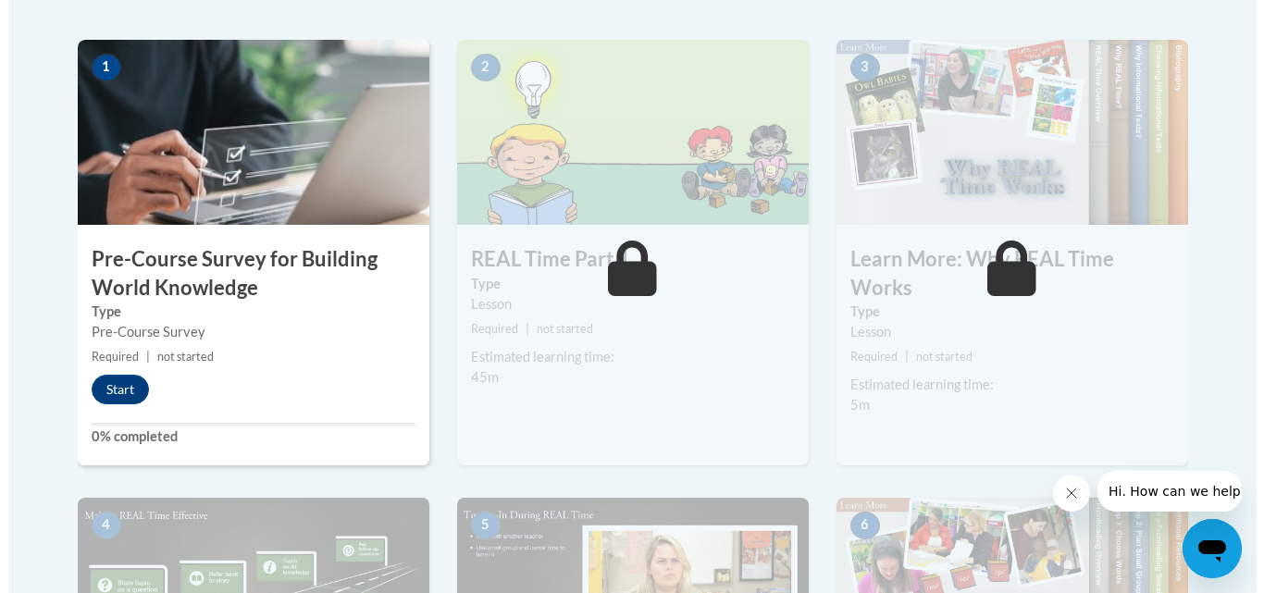
scroll to position [592, 0]
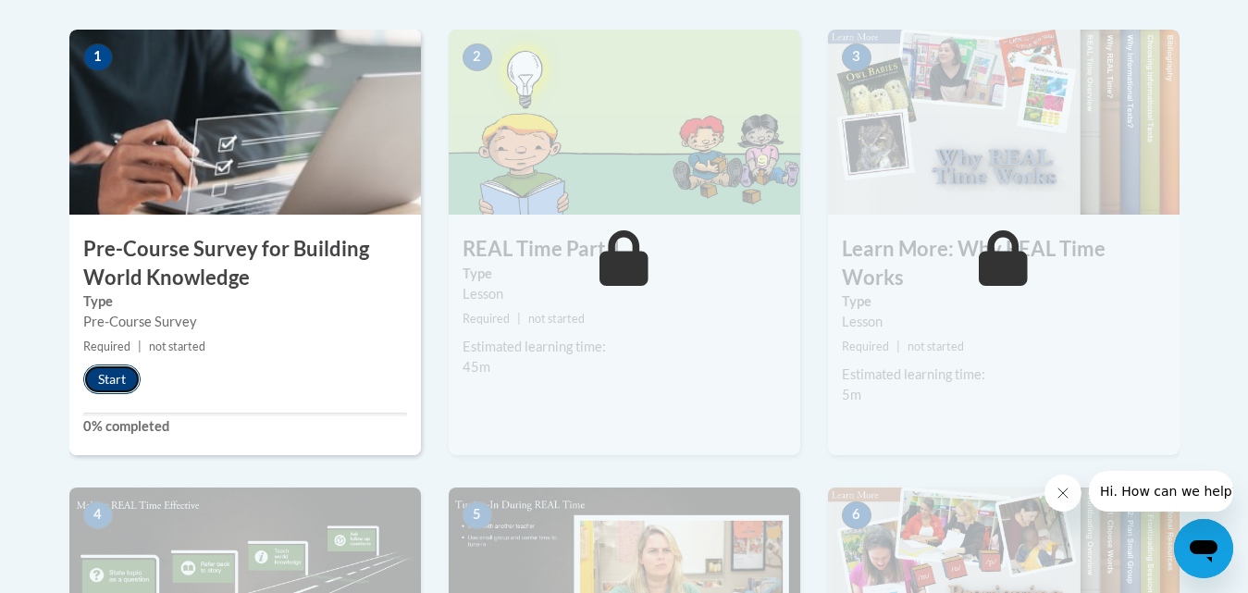
click at [116, 375] on button "Start" at bounding box center [111, 380] width 57 height 30
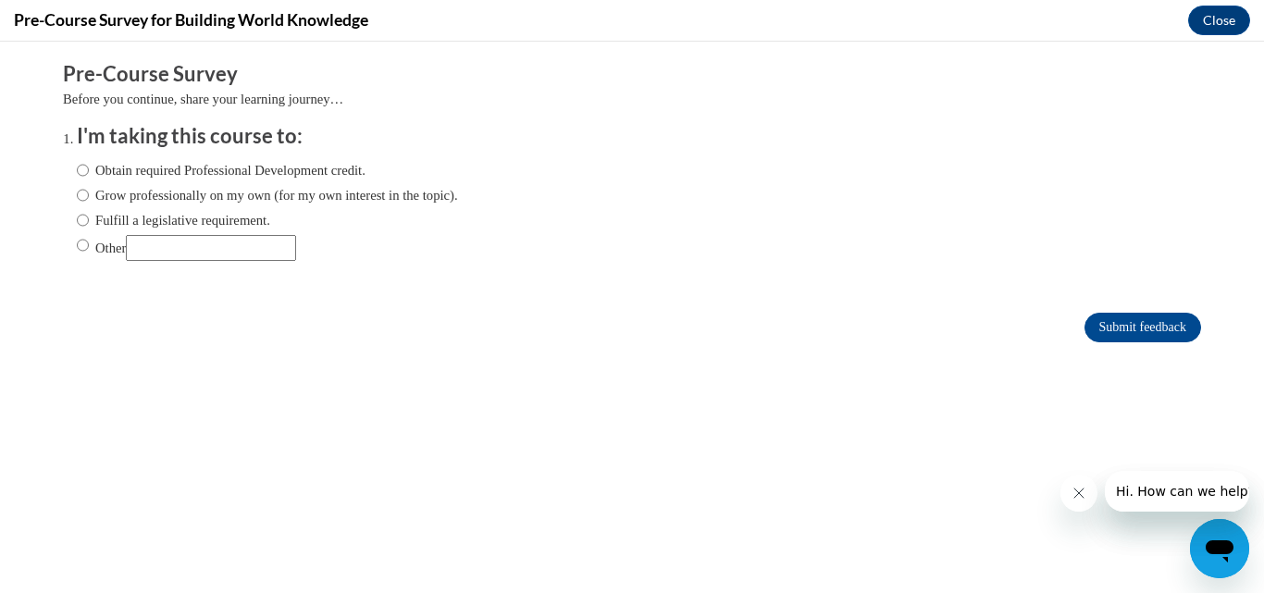
scroll to position [0, 0]
click at [77, 197] on input "Grow professionally on my own (for my own interest in the topic)." at bounding box center [83, 195] width 12 height 20
radio input "true"
click at [1095, 331] on input "Submit feedback" at bounding box center [1142, 328] width 117 height 30
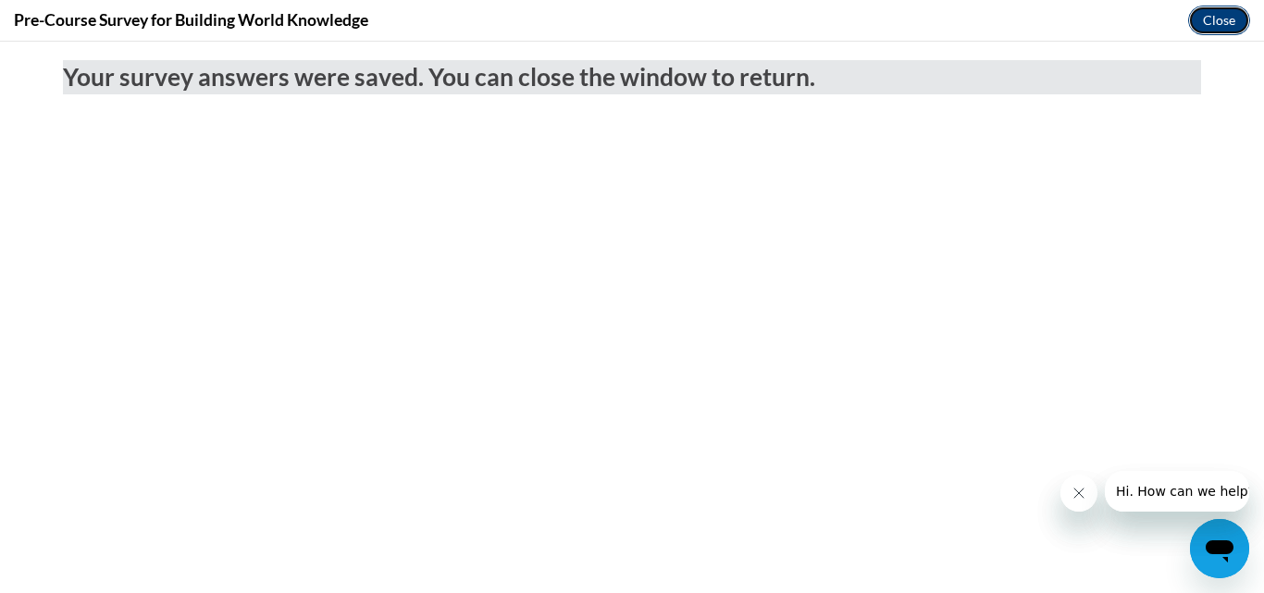
click at [1229, 20] on button "Close" at bounding box center [1219, 21] width 62 height 30
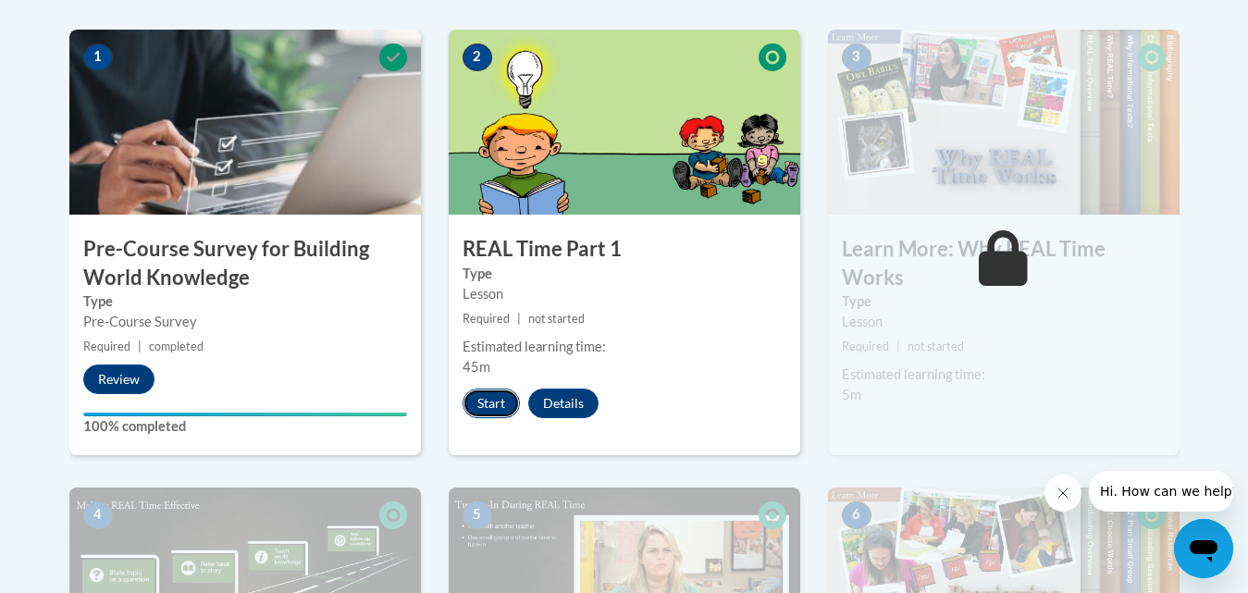
click at [489, 400] on button "Start" at bounding box center [491, 404] width 57 height 30
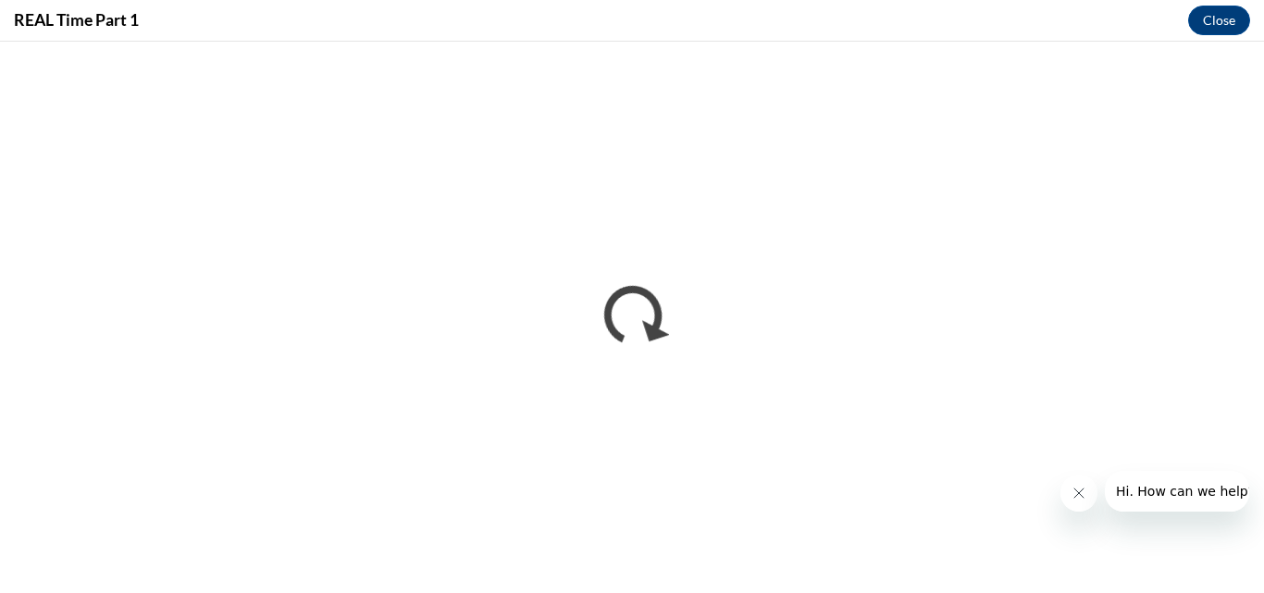
click at [1245, 47] on iframe "</div></body> </html>" at bounding box center [632, 317] width 1264 height 551
click at [1083, 491] on icon "Close message from company" at bounding box center [1078, 493] width 15 height 15
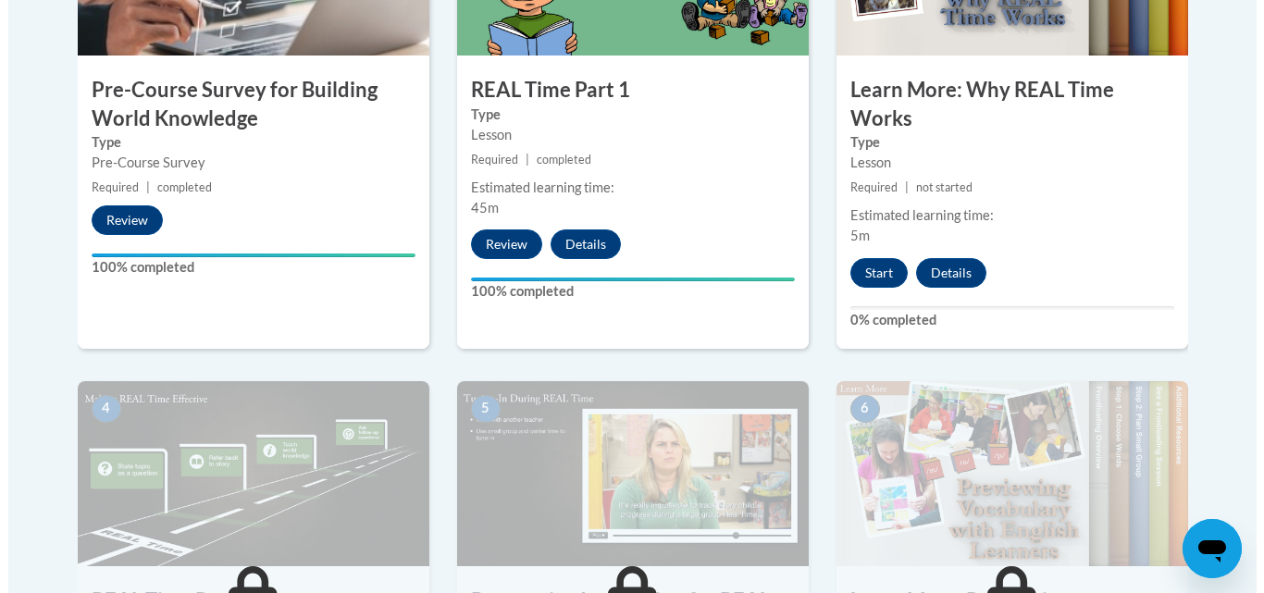
scroll to position [690, 0]
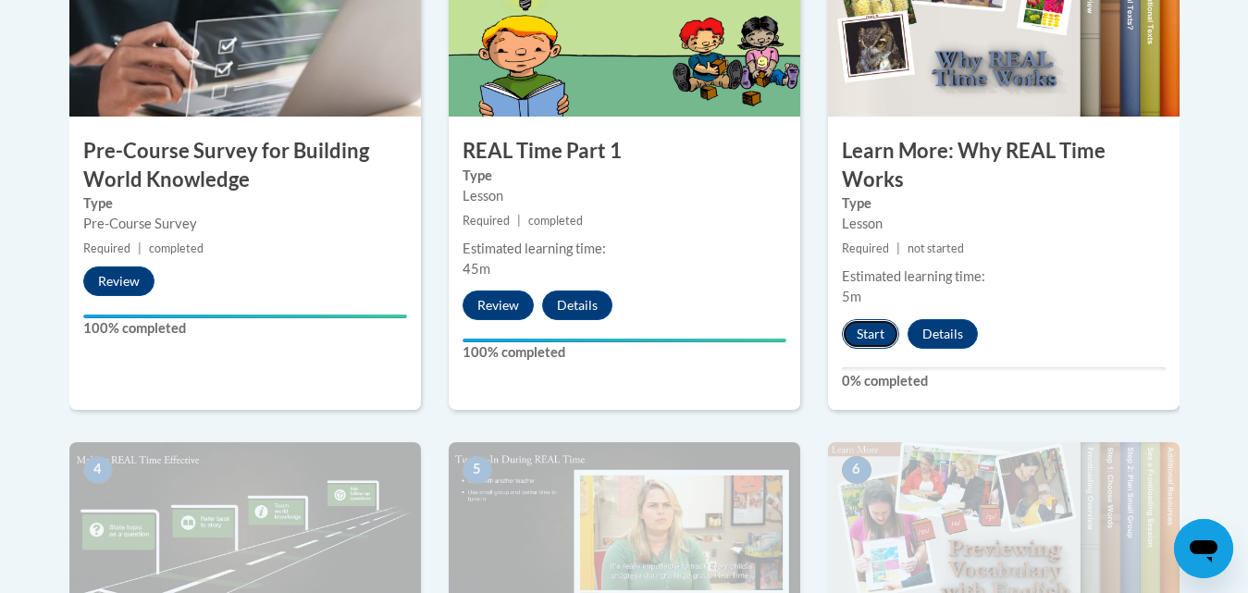
click at [873, 340] on button "Start" at bounding box center [870, 334] width 57 height 30
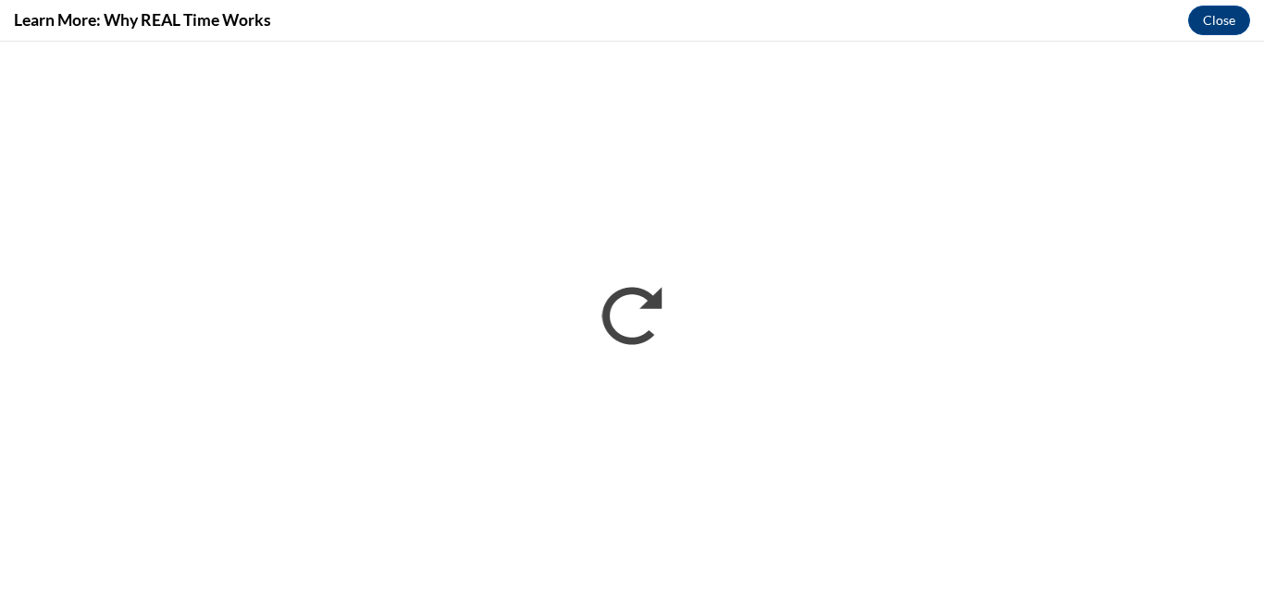
scroll to position [0, 0]
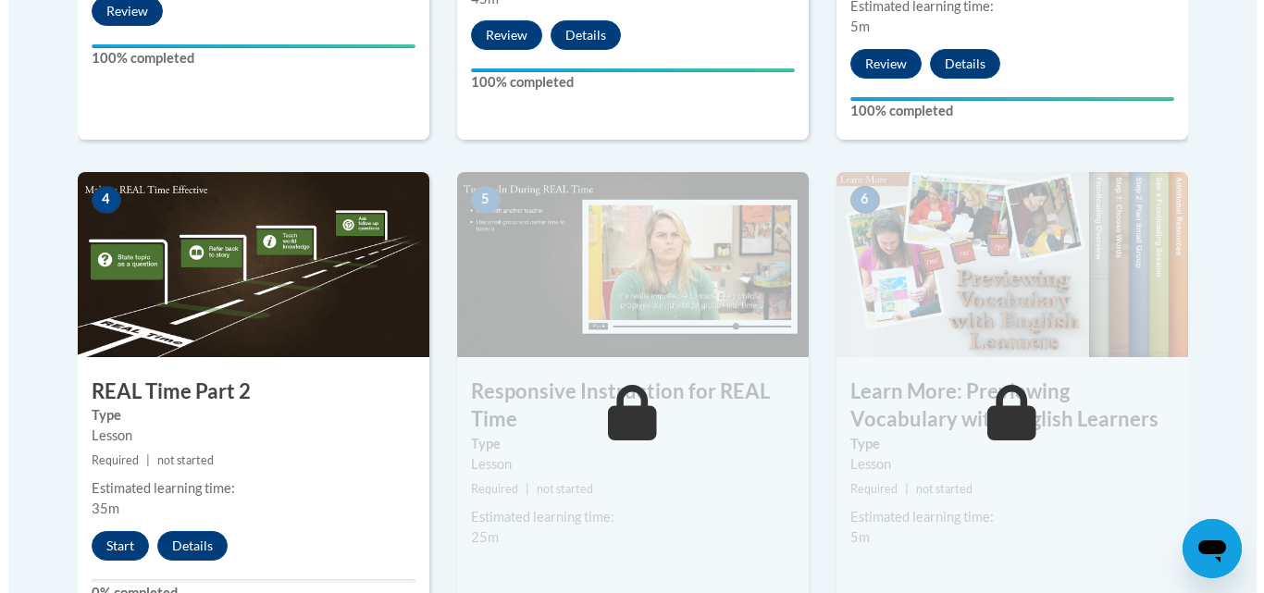
scroll to position [1071, 0]
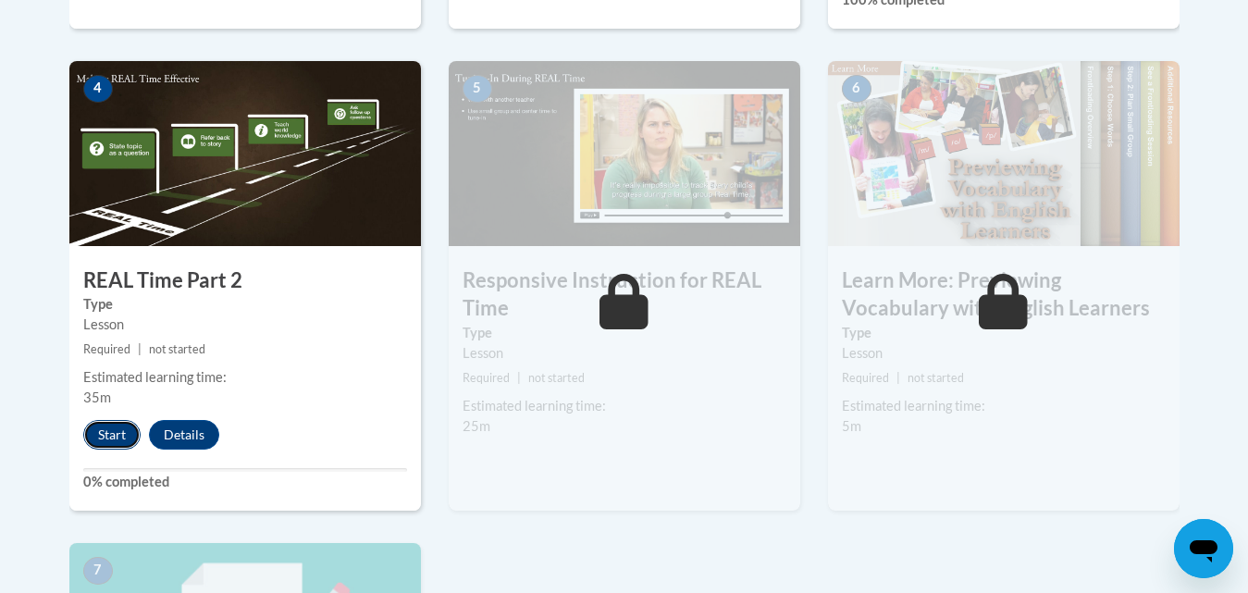
click at [118, 438] on button "Start" at bounding box center [111, 435] width 57 height 30
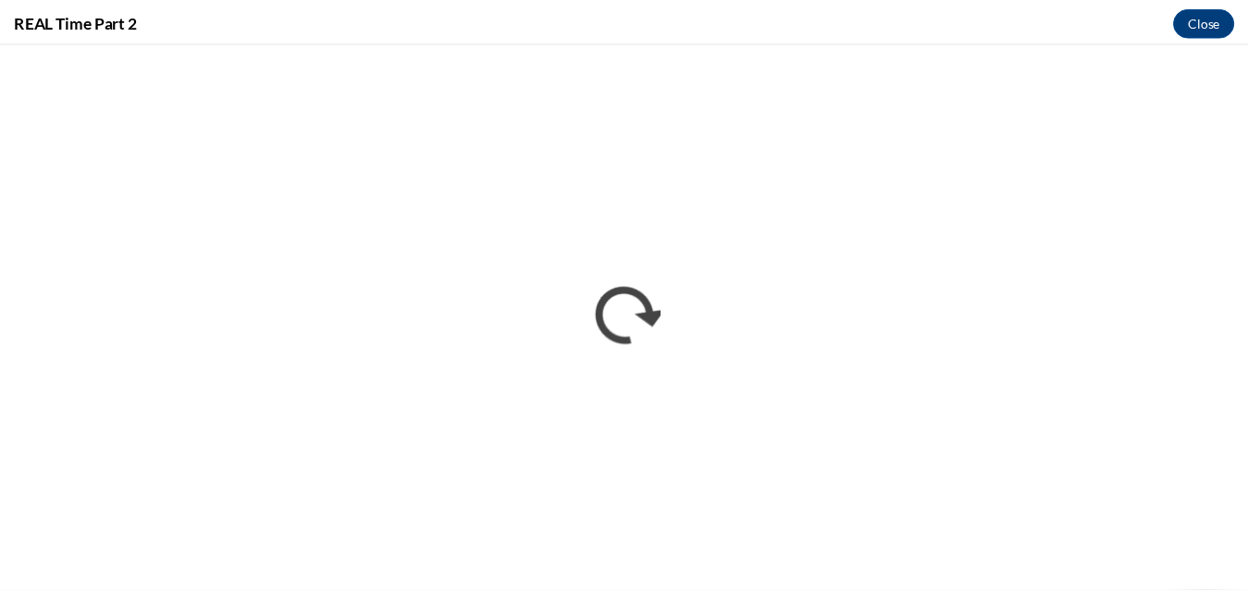
scroll to position [0, 0]
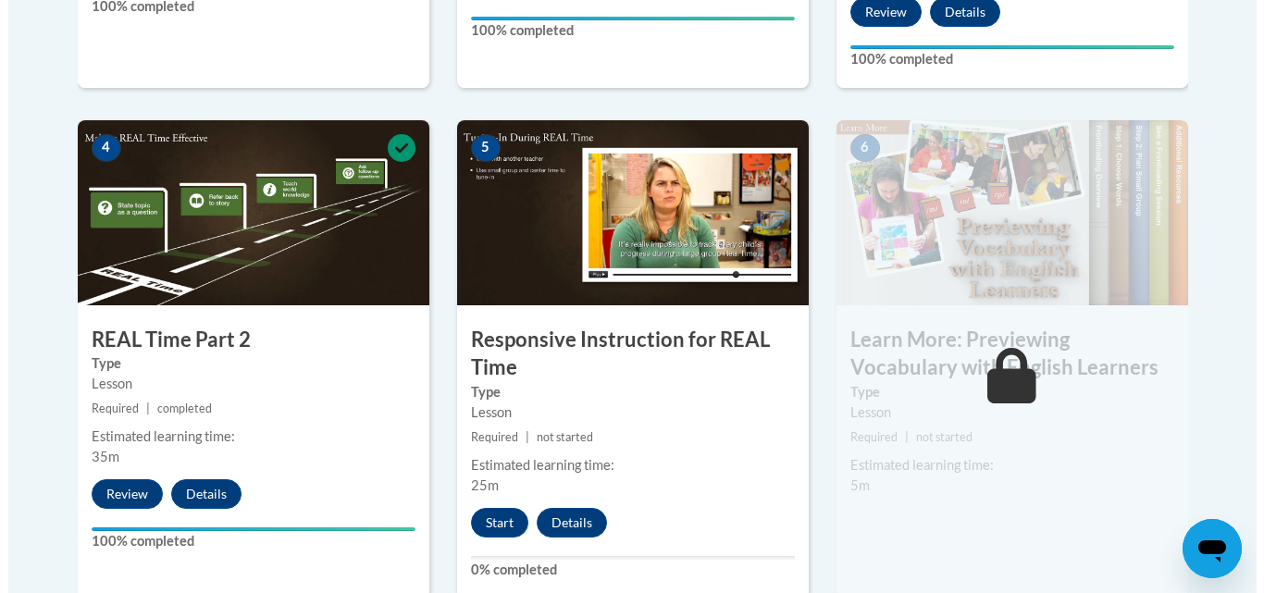
scroll to position [1108, 0]
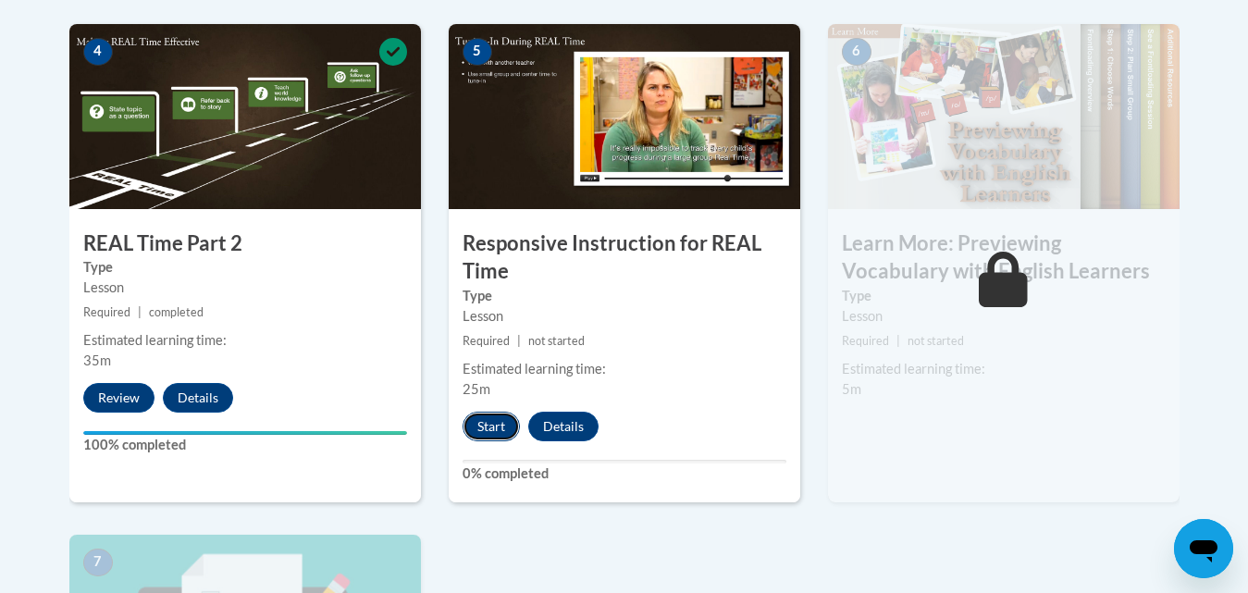
click at [495, 428] on button "Start" at bounding box center [491, 427] width 57 height 30
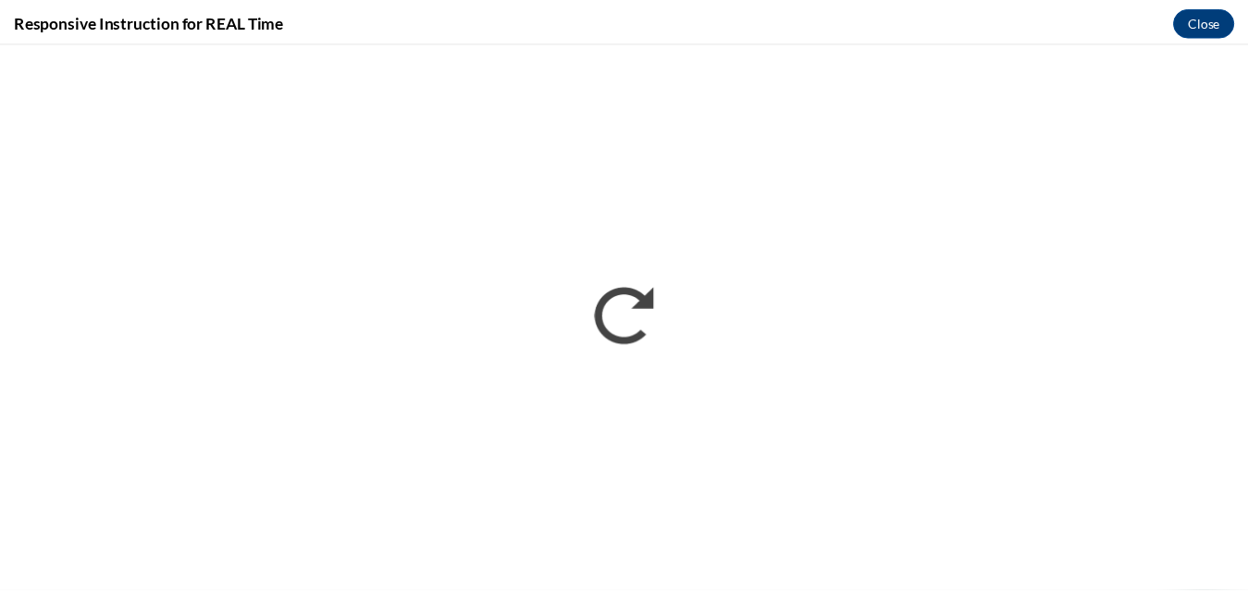
scroll to position [0, 0]
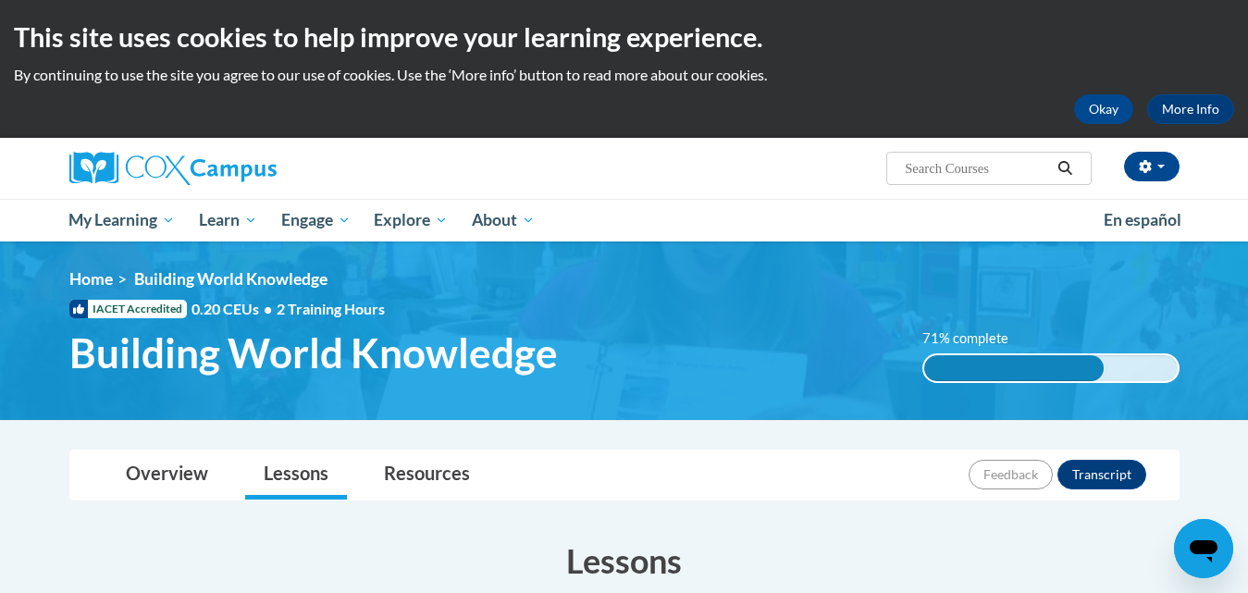
drag, startPoint x: 837, startPoint y: 469, endPoint x: 1211, endPoint y: 503, distance: 375.4
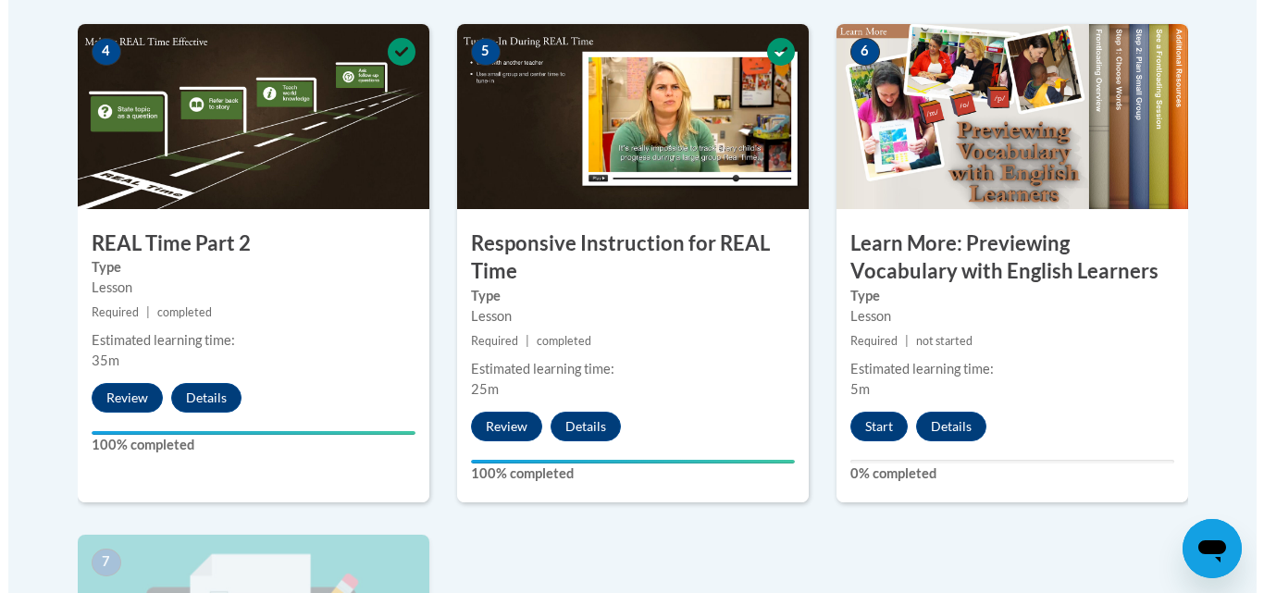
scroll to position [1170, 0]
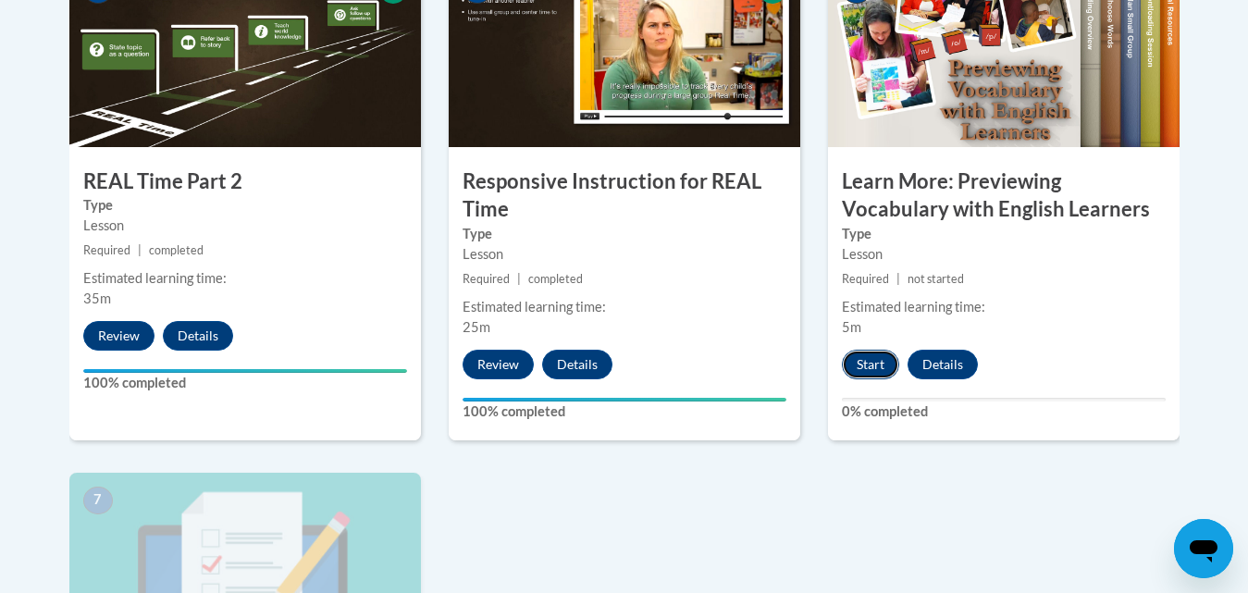
click at [869, 365] on button "Start" at bounding box center [870, 365] width 57 height 30
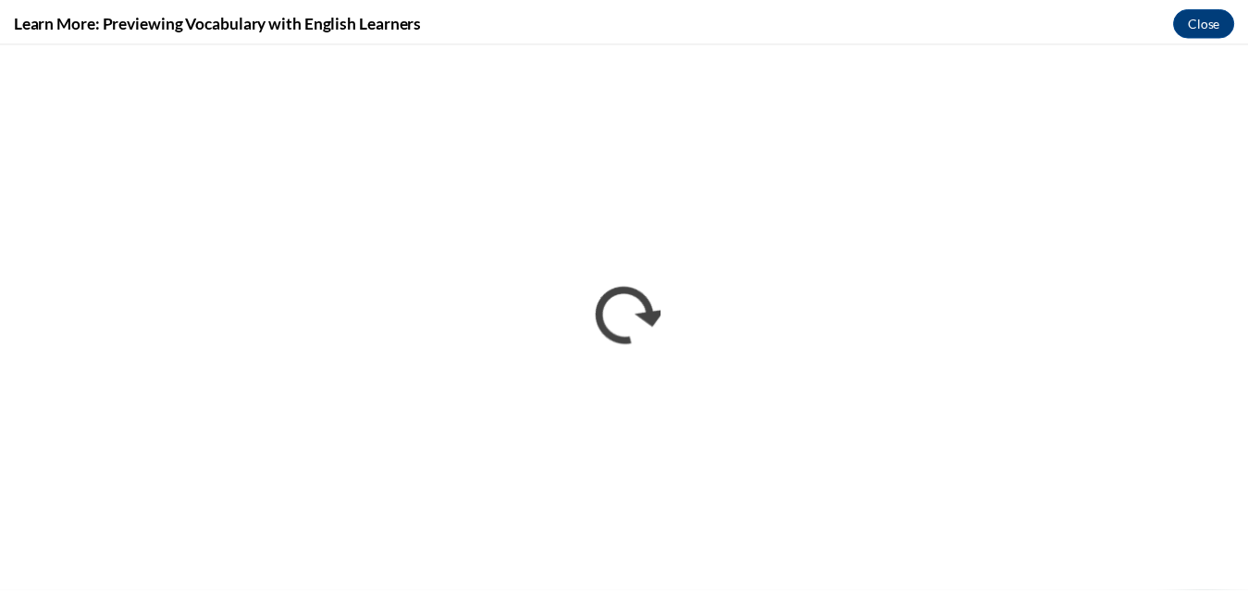
scroll to position [0, 0]
